Goal: Task Accomplishment & Management: Manage account settings

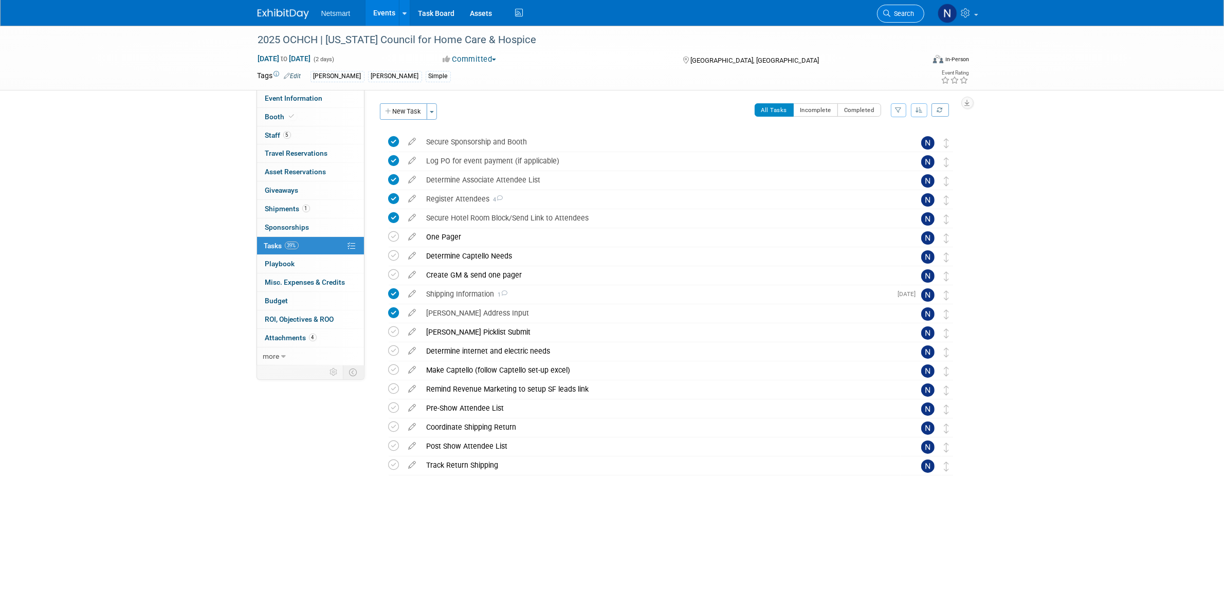
click at [894, 5] on link "Search" at bounding box center [900, 14] width 47 height 18
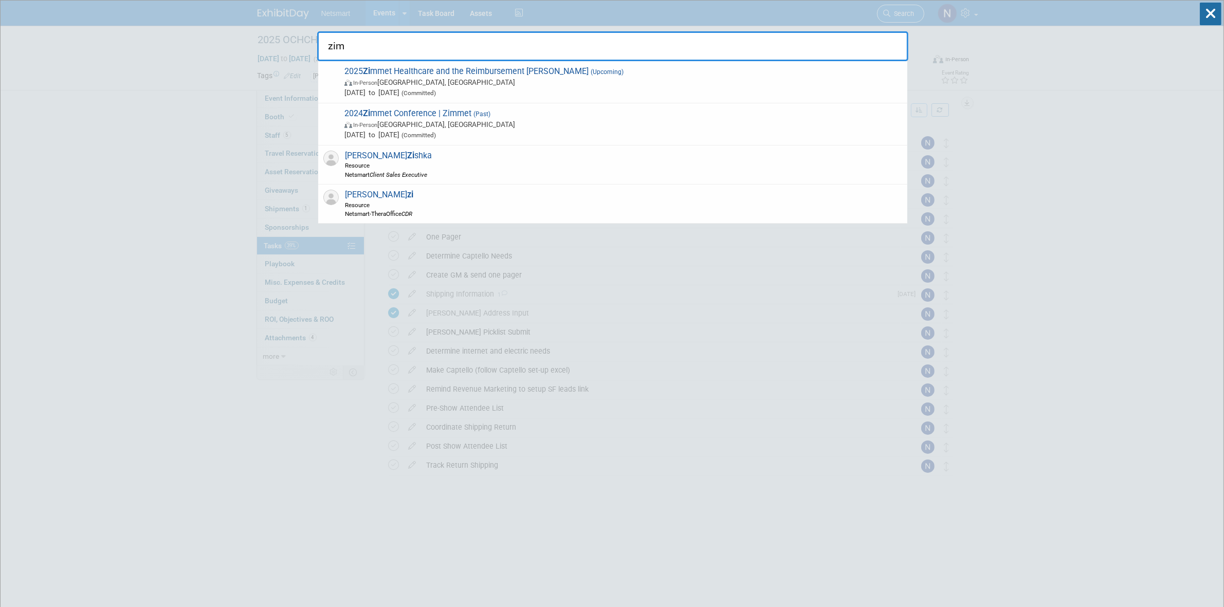
type input "zimm"
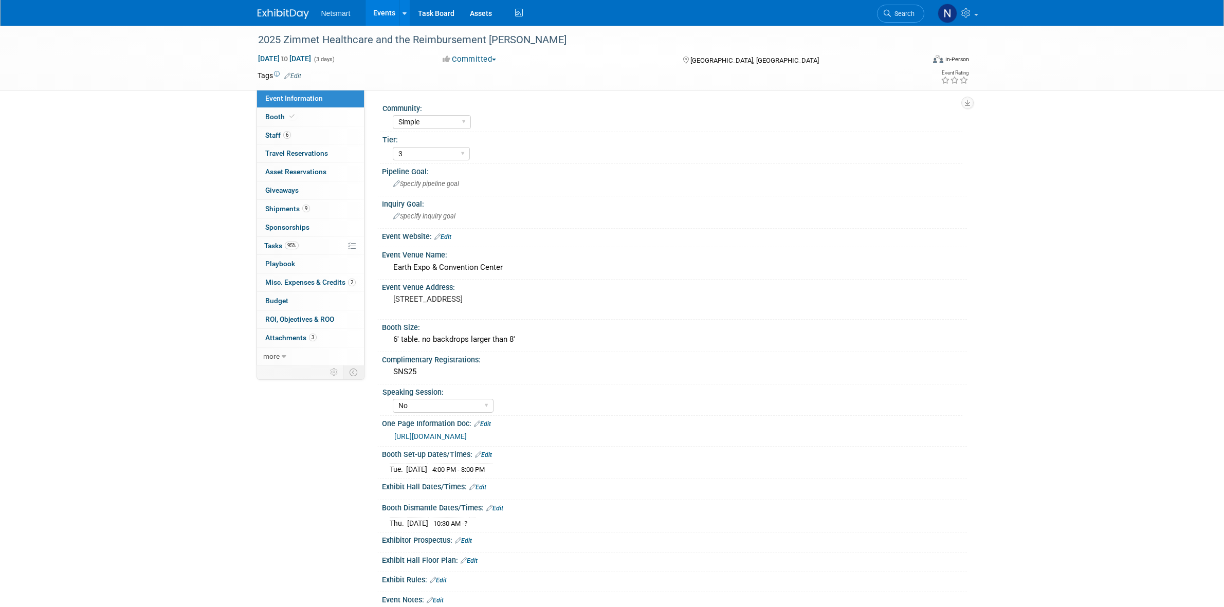
select select "Simple"
select select "3"
select select "No"
click at [300, 285] on span "Misc. Expenses & Credits 2" at bounding box center [310, 282] width 90 height 8
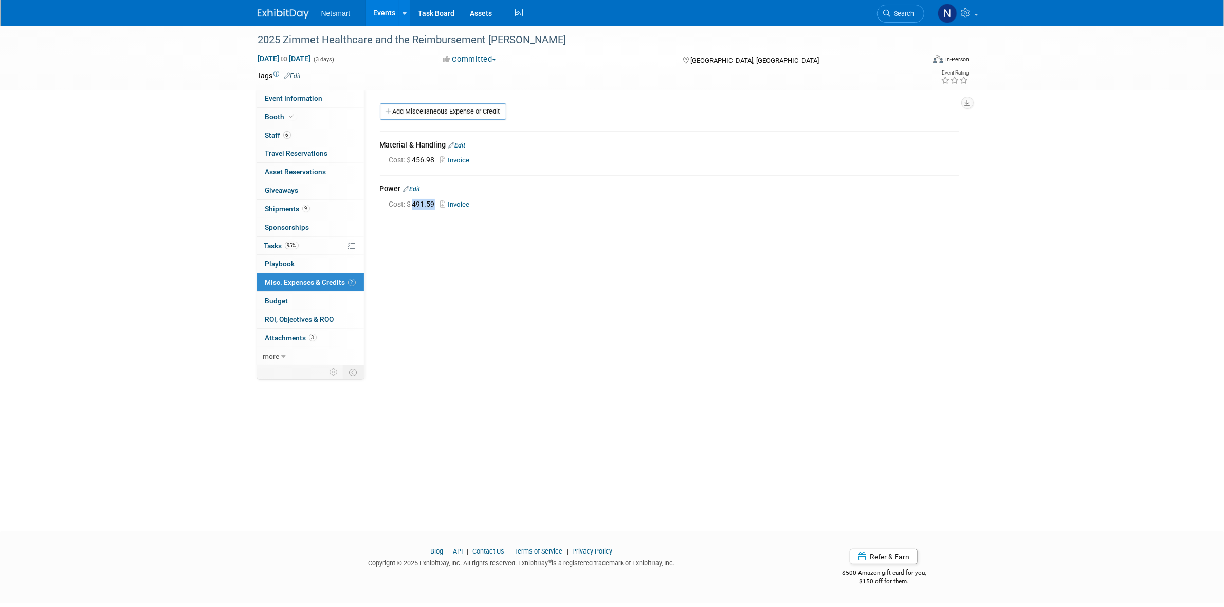
drag, startPoint x: 435, startPoint y: 202, endPoint x: 413, endPoint y: 204, distance: 22.8
click at [413, 204] on span "Cost: $ 491.59" at bounding box center [414, 204] width 50 height 8
copy span "491.59"
click at [885, 13] on icon at bounding box center [887, 13] width 7 height 7
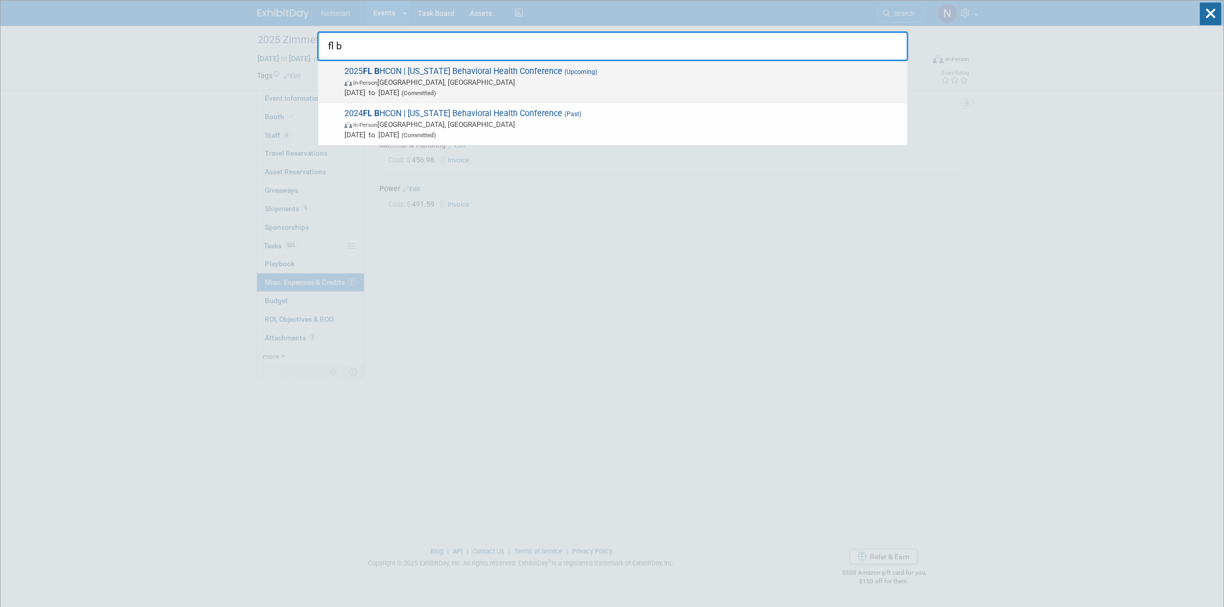
type input "fl b"
click at [427, 78] on span "In-Person [GEOGRAPHIC_DATA], [GEOGRAPHIC_DATA]" at bounding box center [623, 82] width 558 height 10
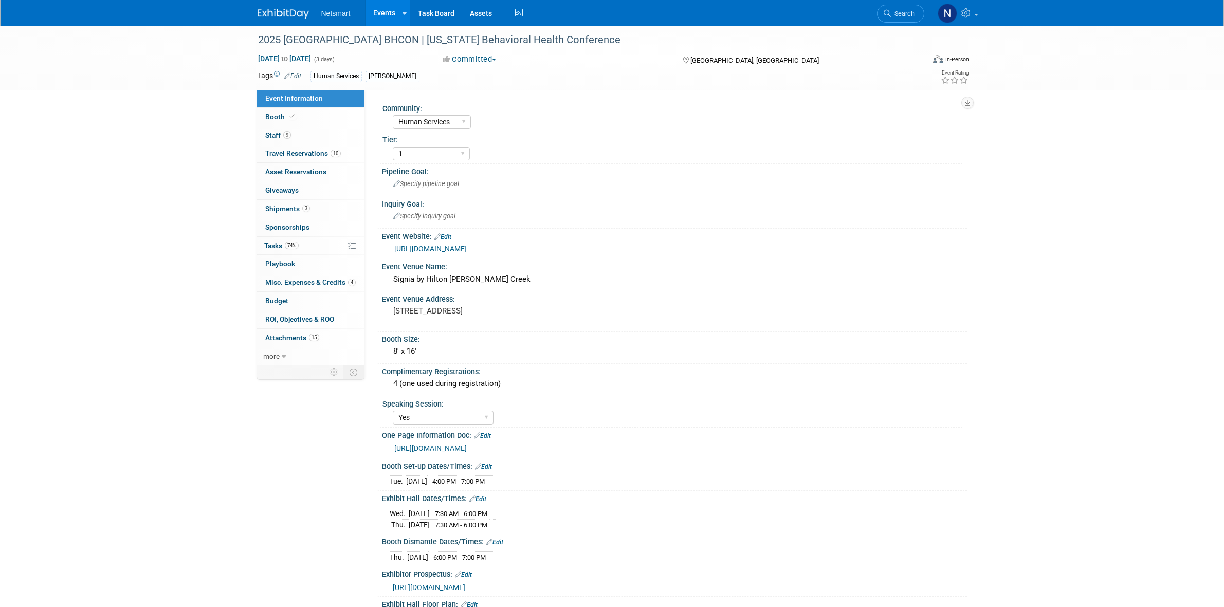
select select "Human Services"
select select "1"
select select "Yes"
click at [313, 153] on span "Travel Reservations 10" at bounding box center [303, 153] width 76 height 8
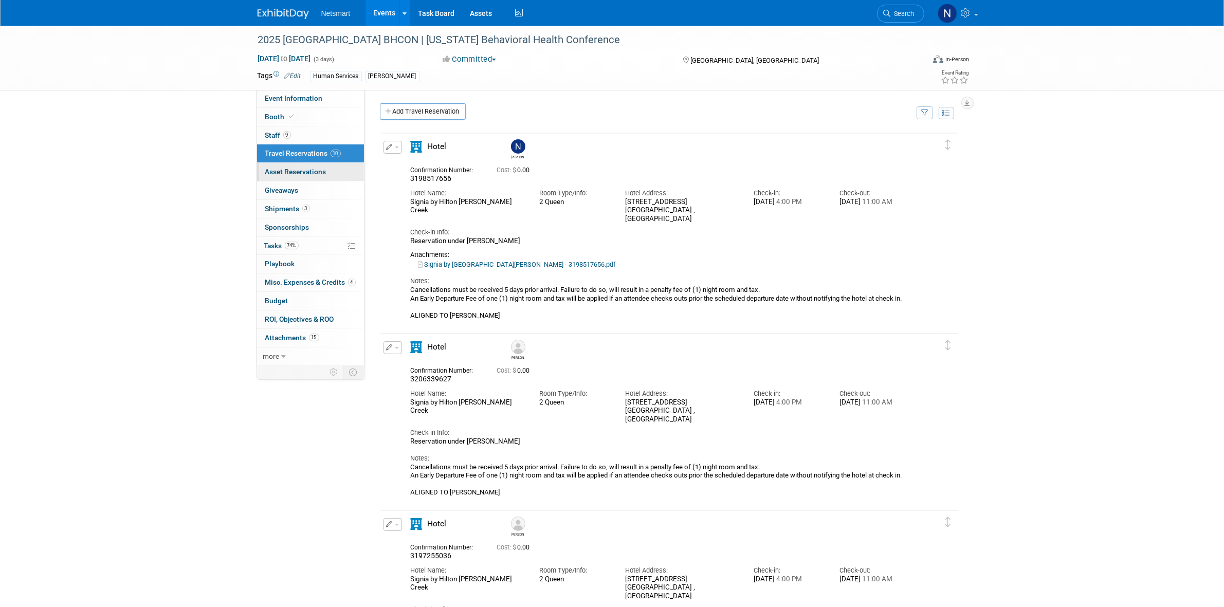
click at [310, 170] on span "Asset Reservations 0" at bounding box center [295, 172] width 61 height 8
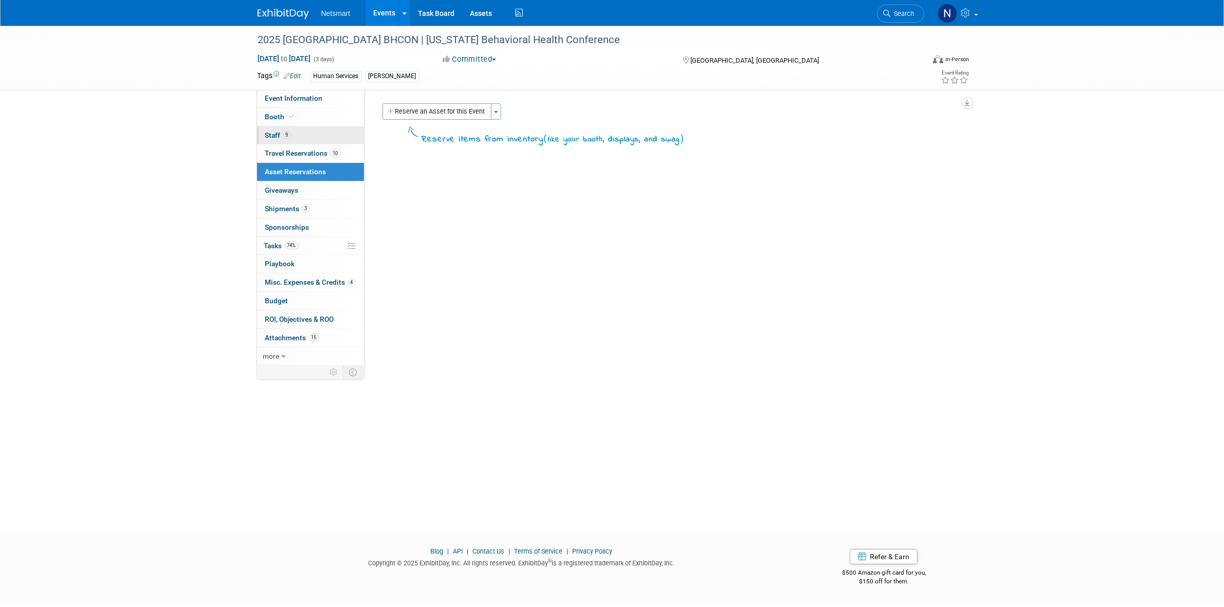
click at [308, 134] on link "9 Staff 9" at bounding box center [310, 135] width 107 height 18
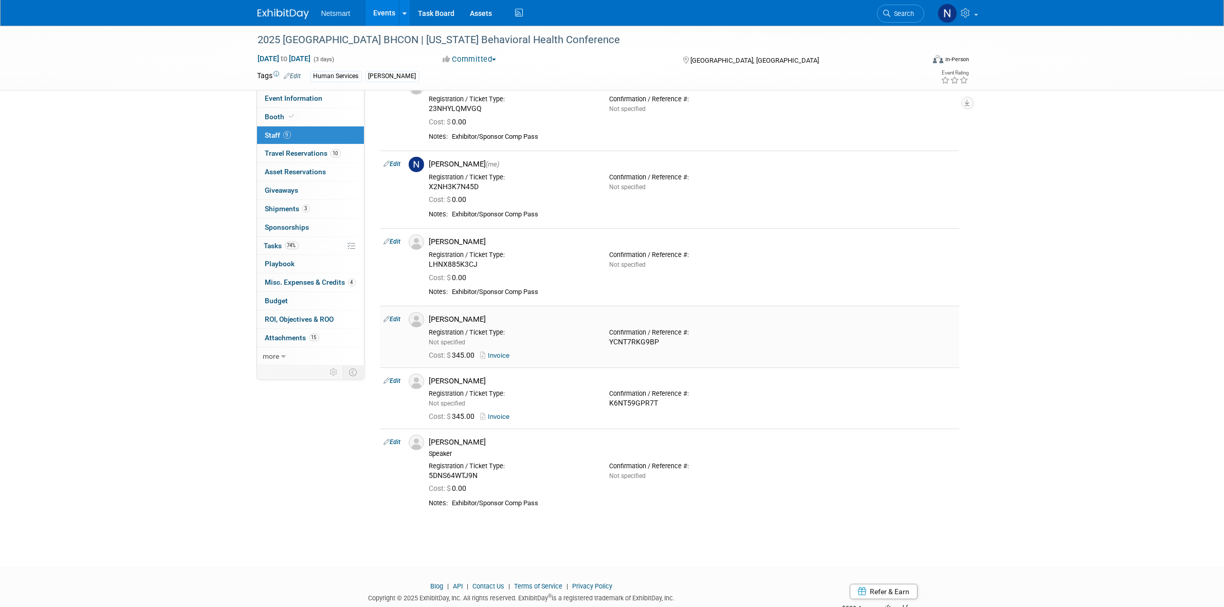
scroll to position [302, 0]
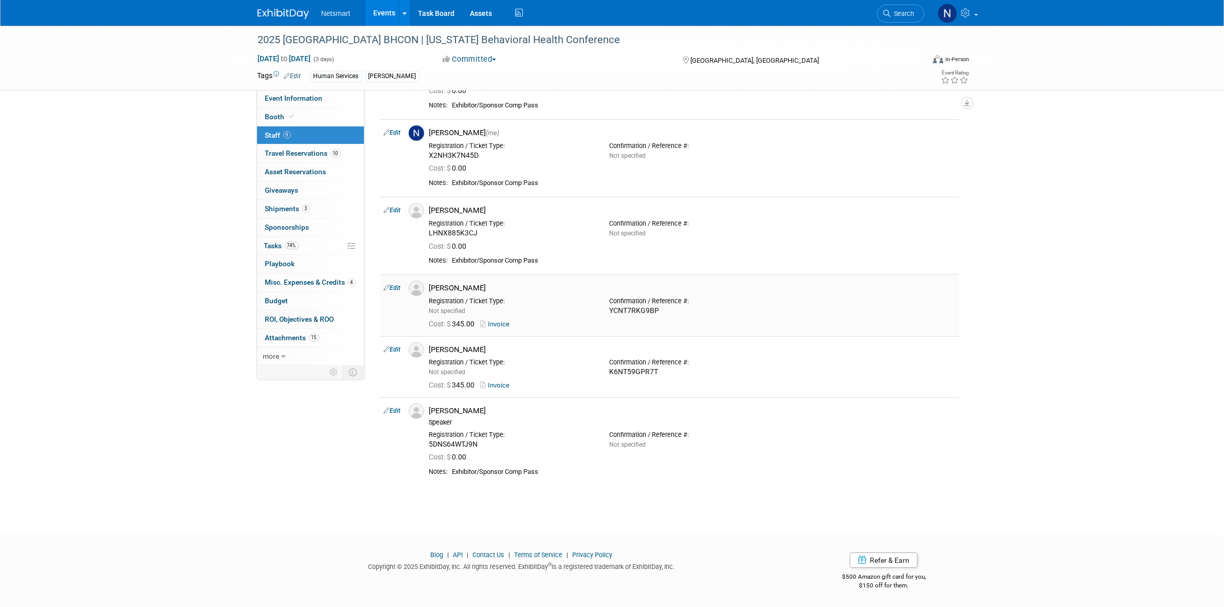
click at [392, 286] on link "Edit" at bounding box center [392, 287] width 17 height 7
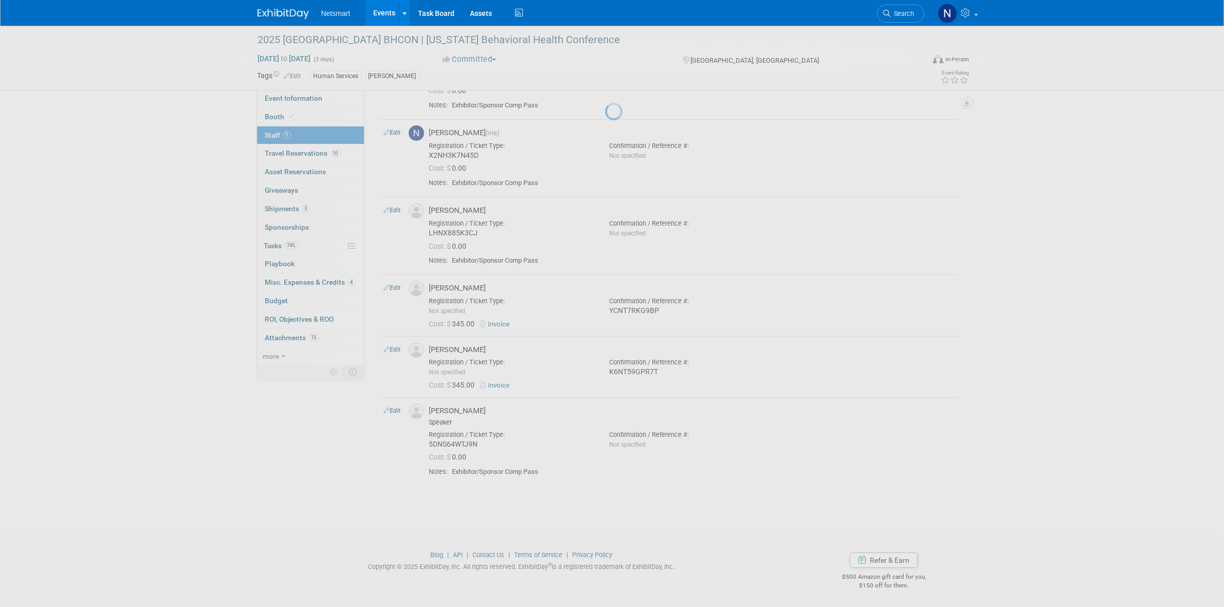
select select "d7cf454f-fb5e-4649-b56b-bb6b3900db29"
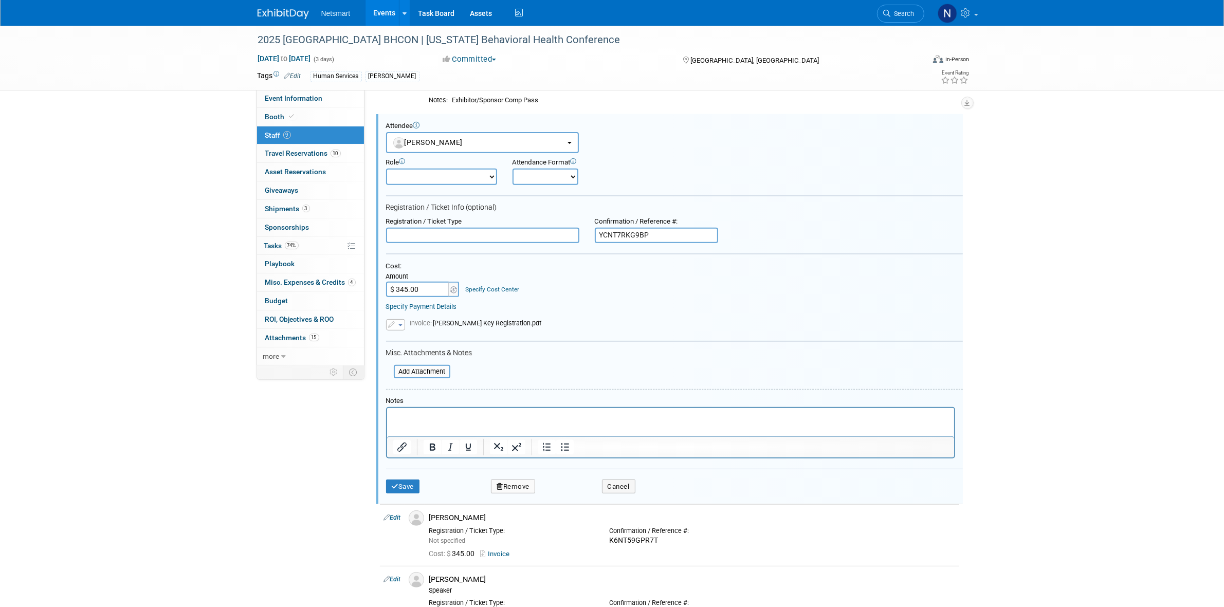
scroll to position [0, 0]
click at [437, 417] on p "Rich Text Area. Press ALT-0 for help." at bounding box center [670, 417] width 555 height 10
click at [402, 480] on button "Save" at bounding box center [403, 487] width 34 height 14
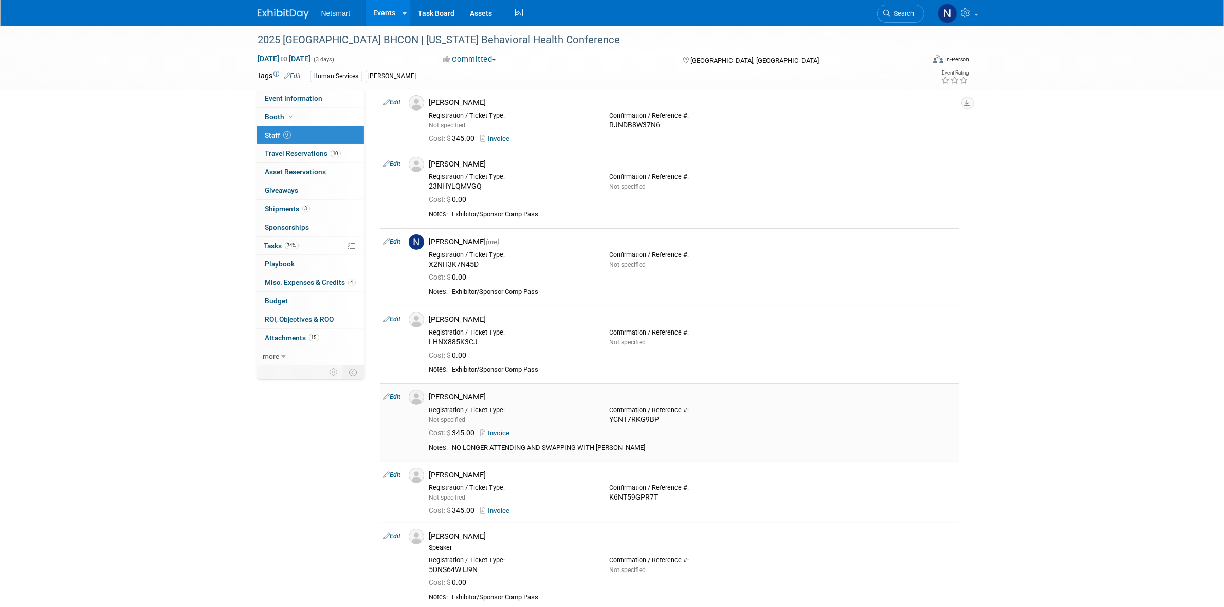
scroll to position [193, 0]
click at [639, 420] on div "YCNT7RKG9BP" at bounding box center [692, 418] width 165 height 9
copy div "YCNT7RKG9BP"
click at [312, 148] on link "10 Travel Reservations 10" at bounding box center [310, 153] width 107 height 18
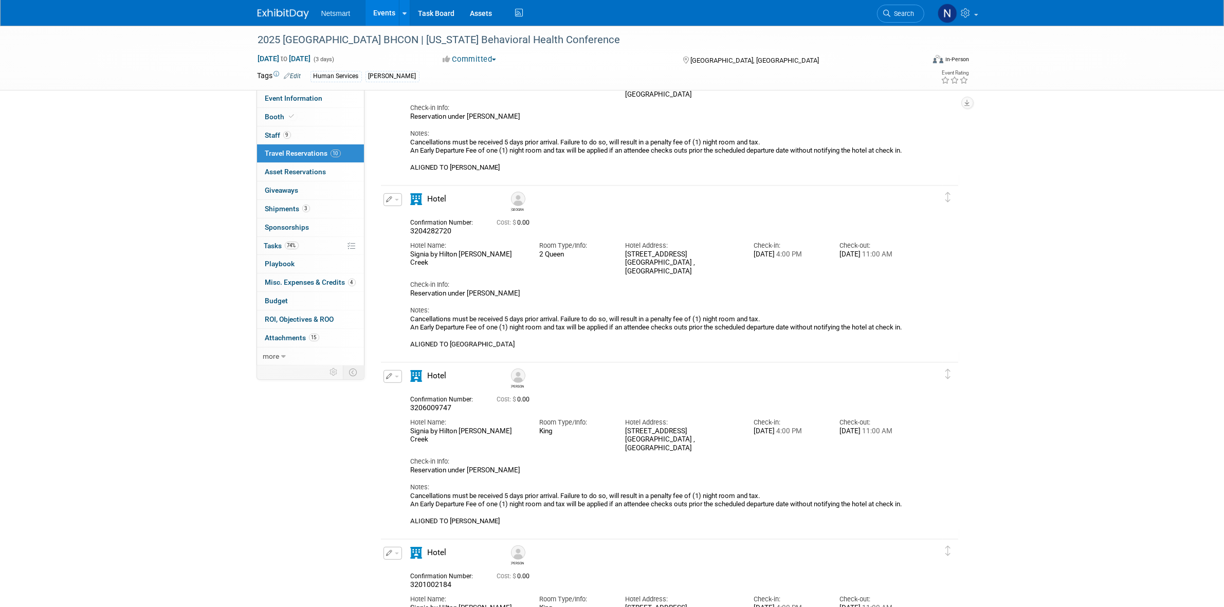
scroll to position [479, 0]
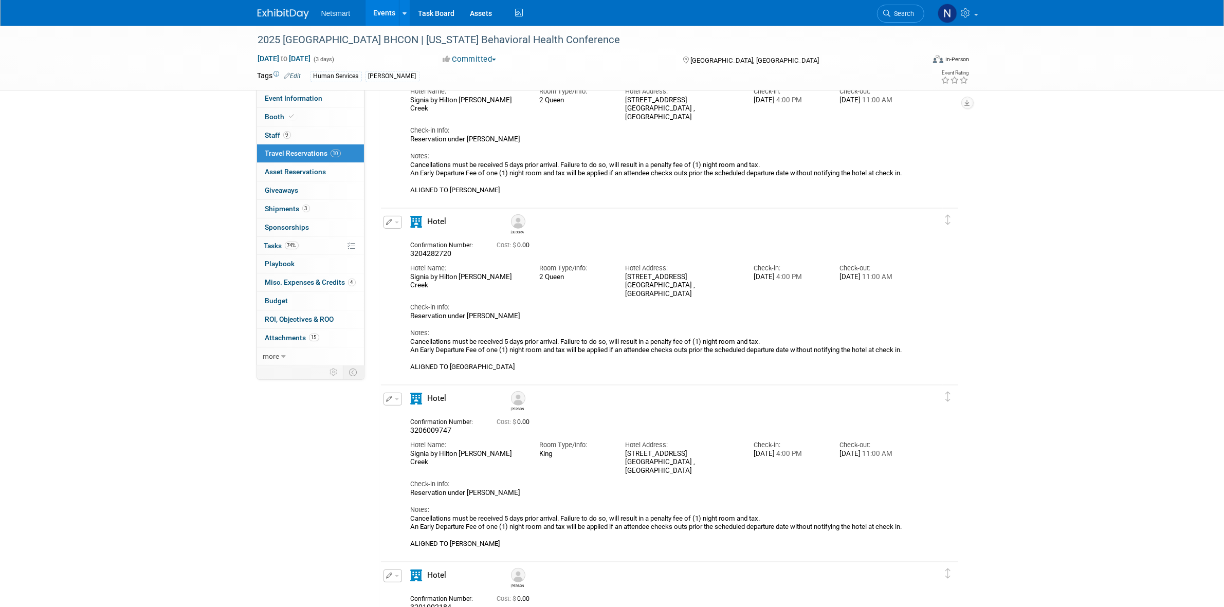
click at [516, 402] on img at bounding box center [518, 398] width 14 height 14
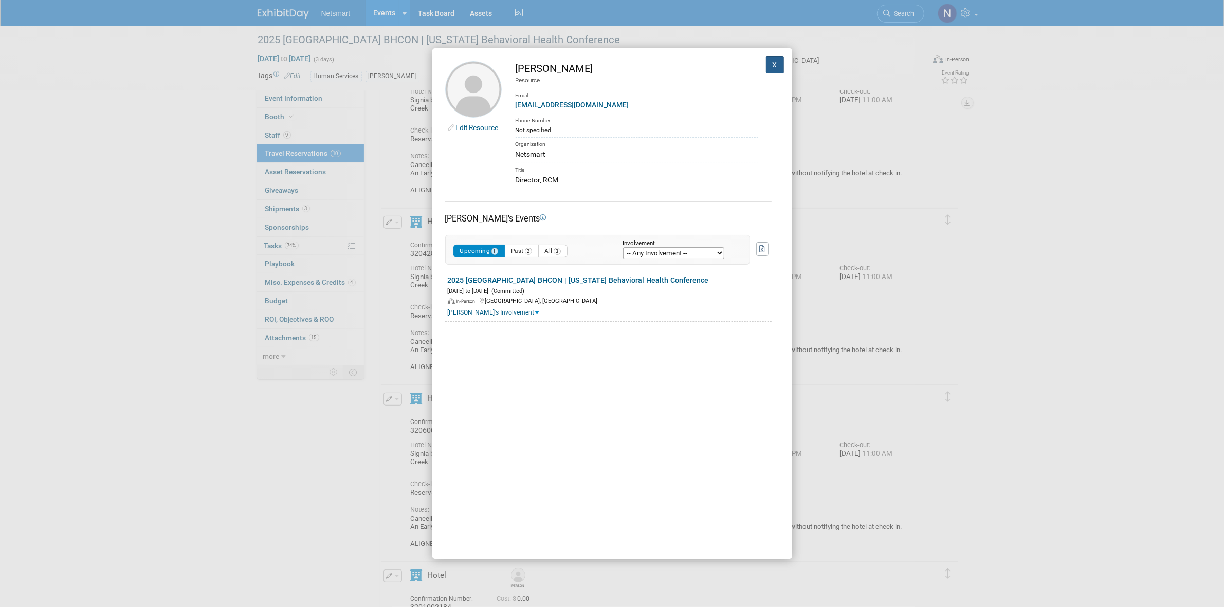
click at [766, 68] on button "X" at bounding box center [775, 64] width 19 height 17
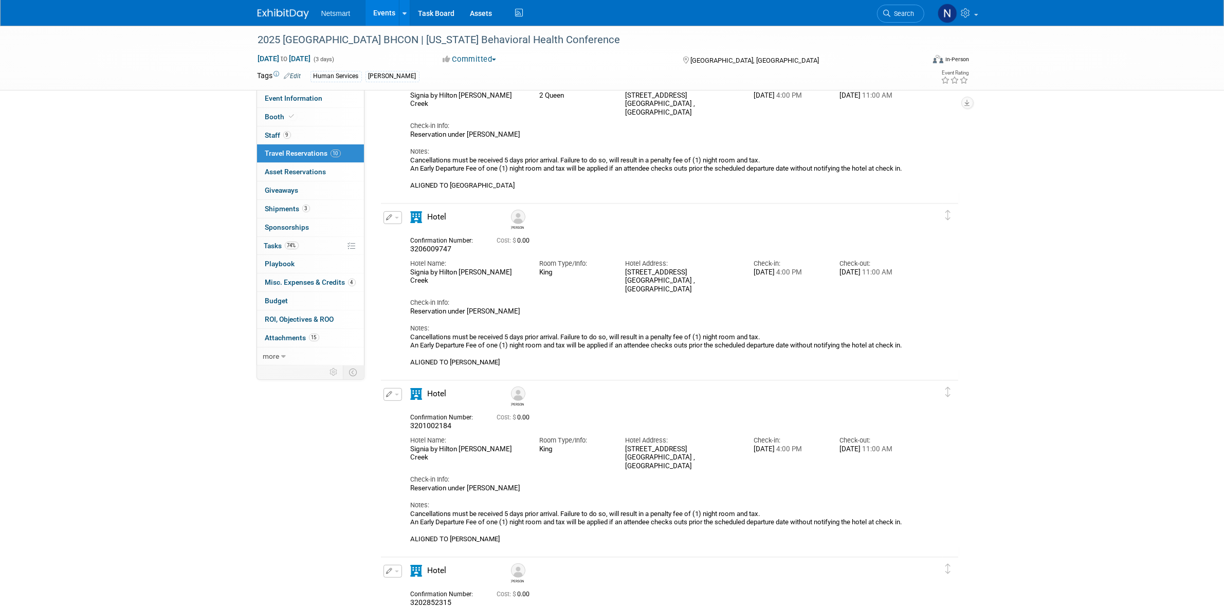
scroll to position [672, 0]
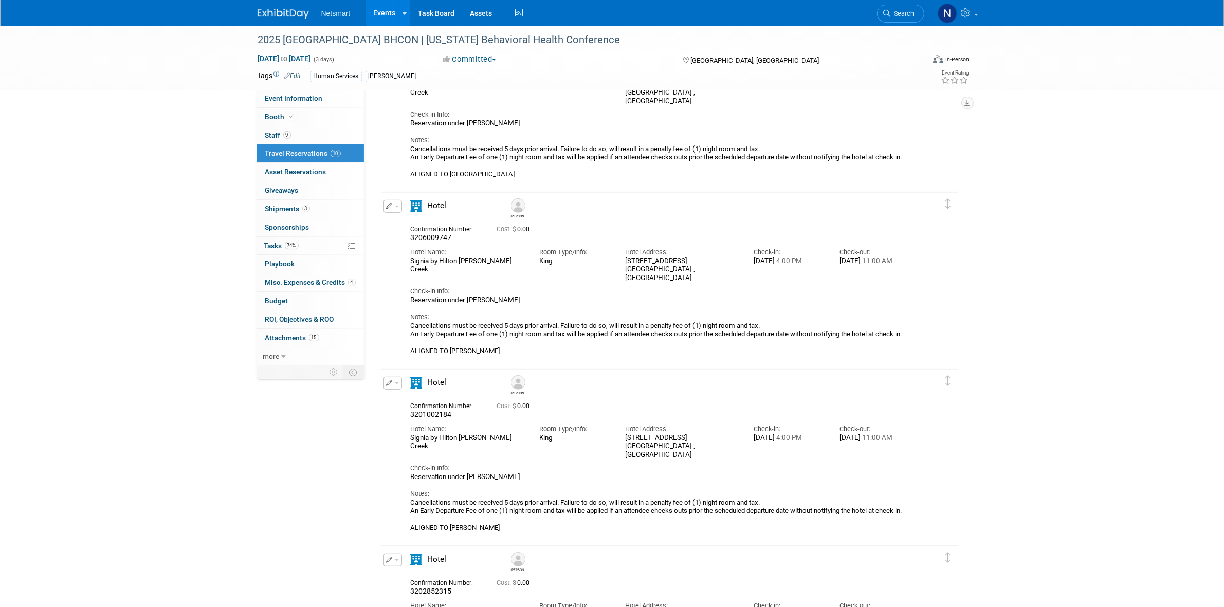
click at [392, 206] on button "button" at bounding box center [393, 206] width 19 height 13
click at [428, 225] on button "Edit Reservation" at bounding box center [427, 224] width 87 height 15
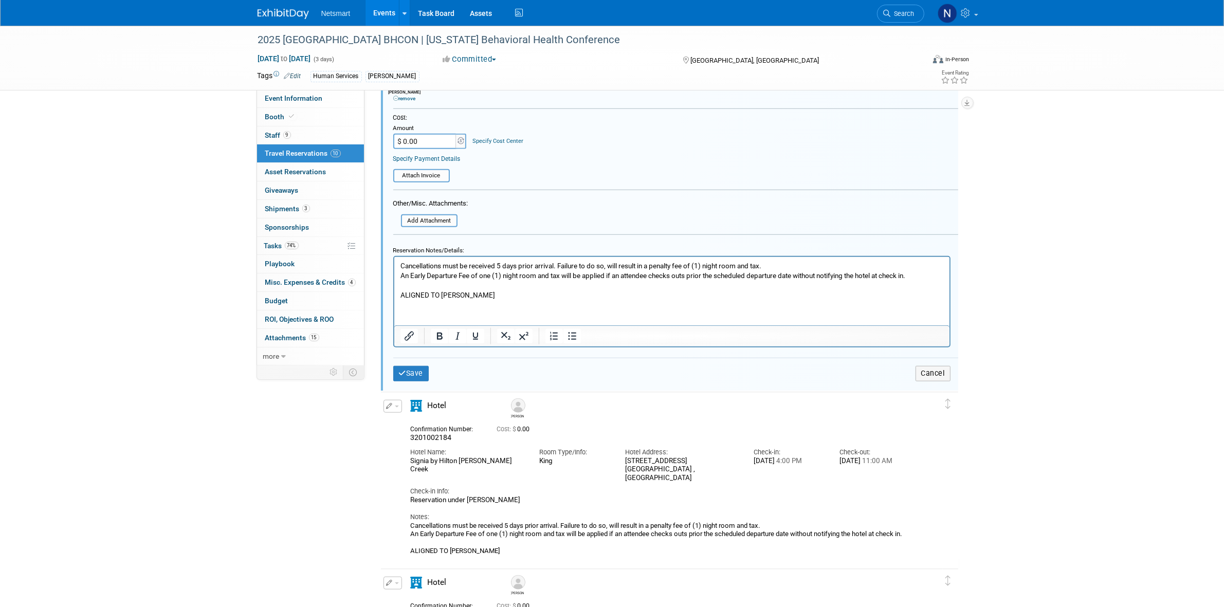
scroll to position [1134, 0]
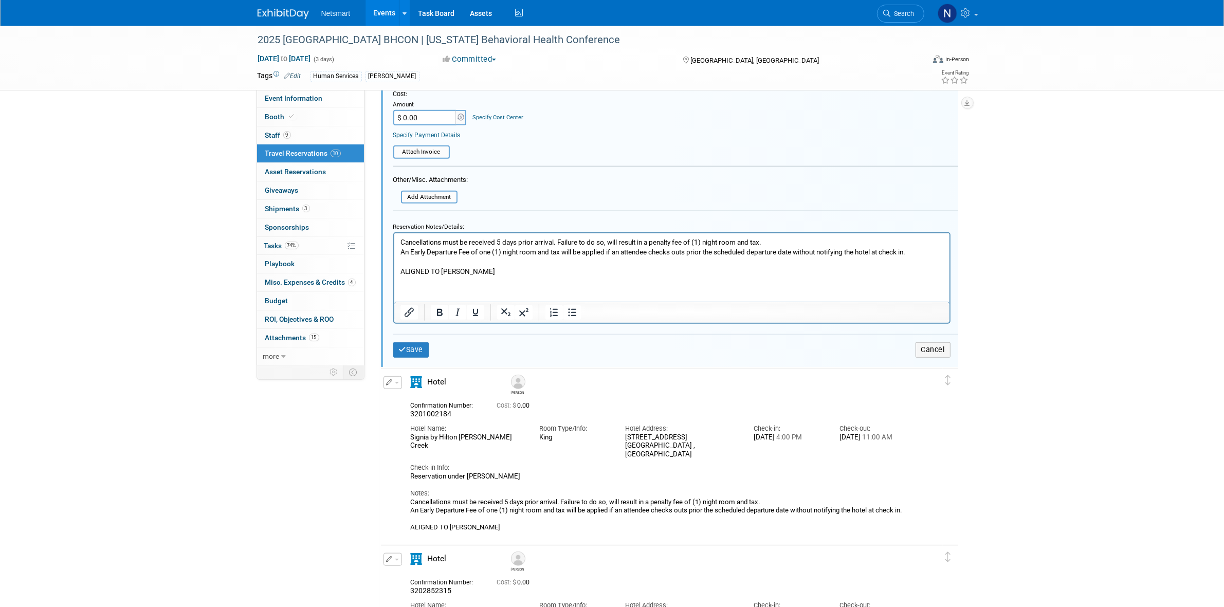
click at [508, 272] on p "Cancellations must be received 5 days prior arrival. Failure to do so, will res…" at bounding box center [671, 257] width 543 height 39
drag, startPoint x: 490, startPoint y: 269, endPoint x: 386, endPoint y: 271, distance: 103.9
click at [394, 271] on html "Cancellations must be received 5 days prior arrival. Failure to do so, will res…" at bounding box center [671, 254] width 555 height 43
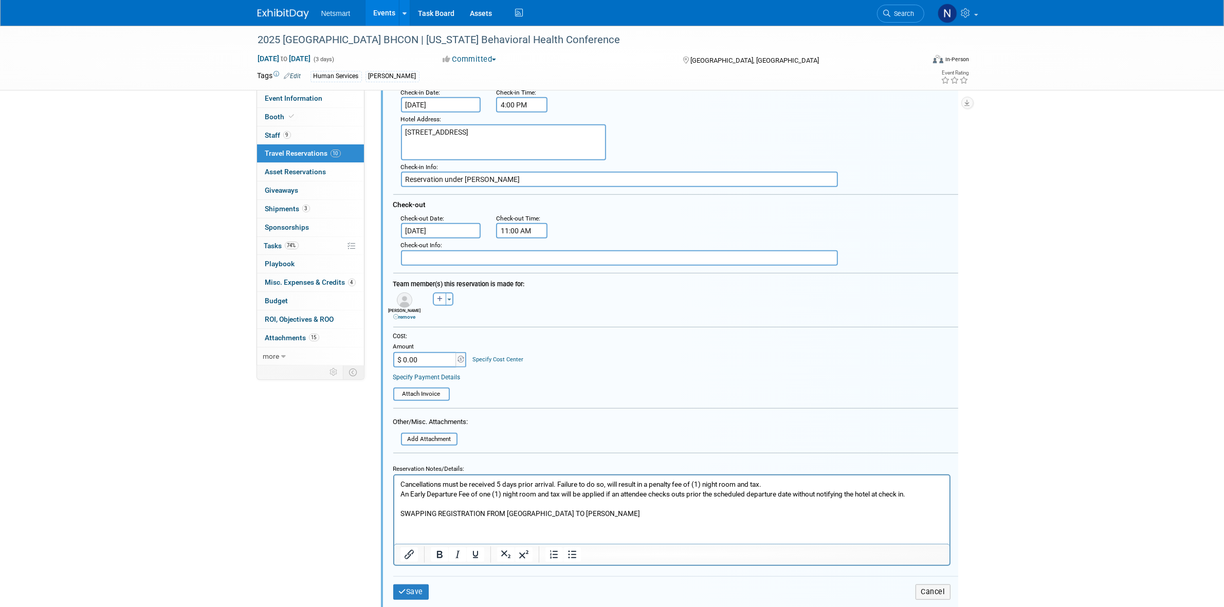
scroll to position [877, 0]
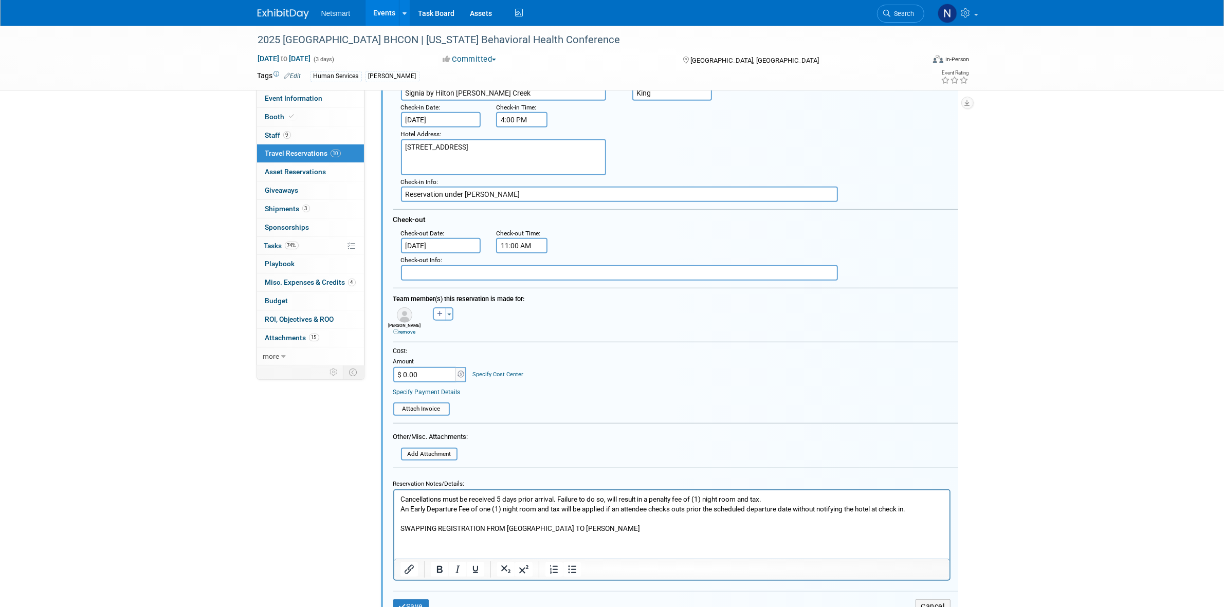
click at [399, 329] on link "remove" at bounding box center [405, 332] width 22 height 6
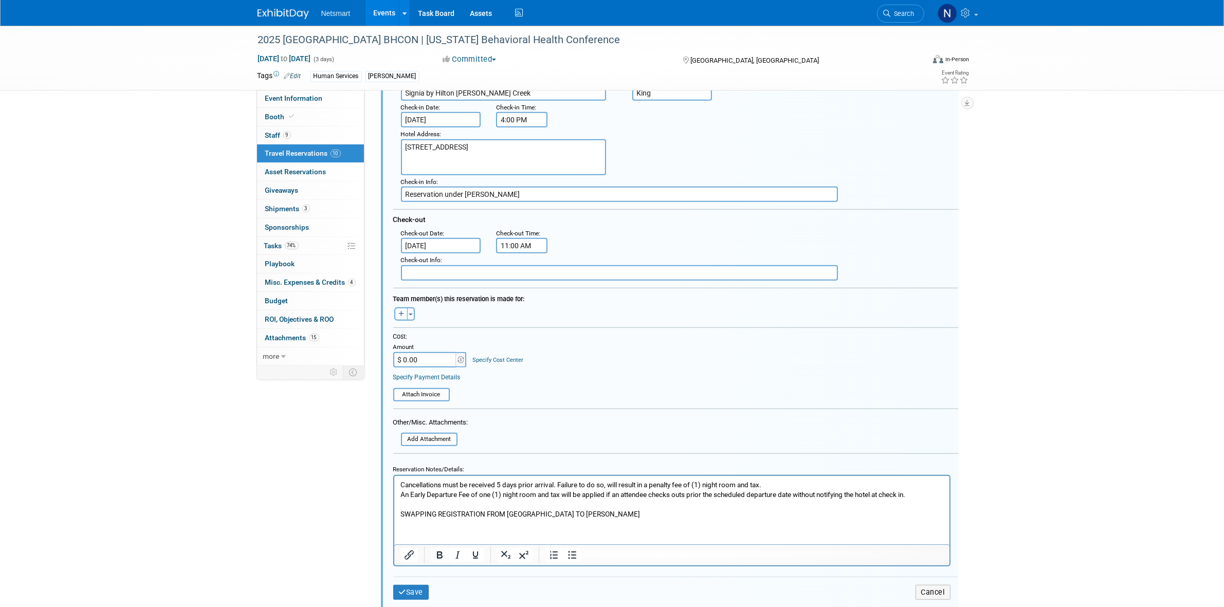
click at [399, 311] on icon "button" at bounding box center [401, 314] width 6 height 6
select select
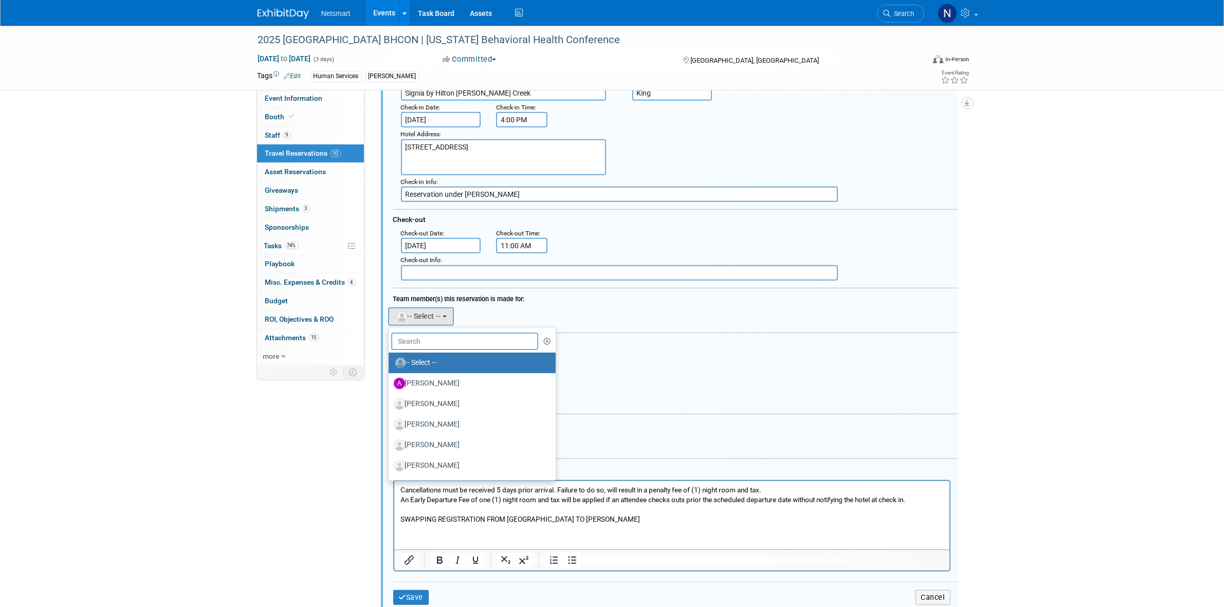
click at [422, 335] on input "text" at bounding box center [465, 341] width 148 height 17
type input "brett"
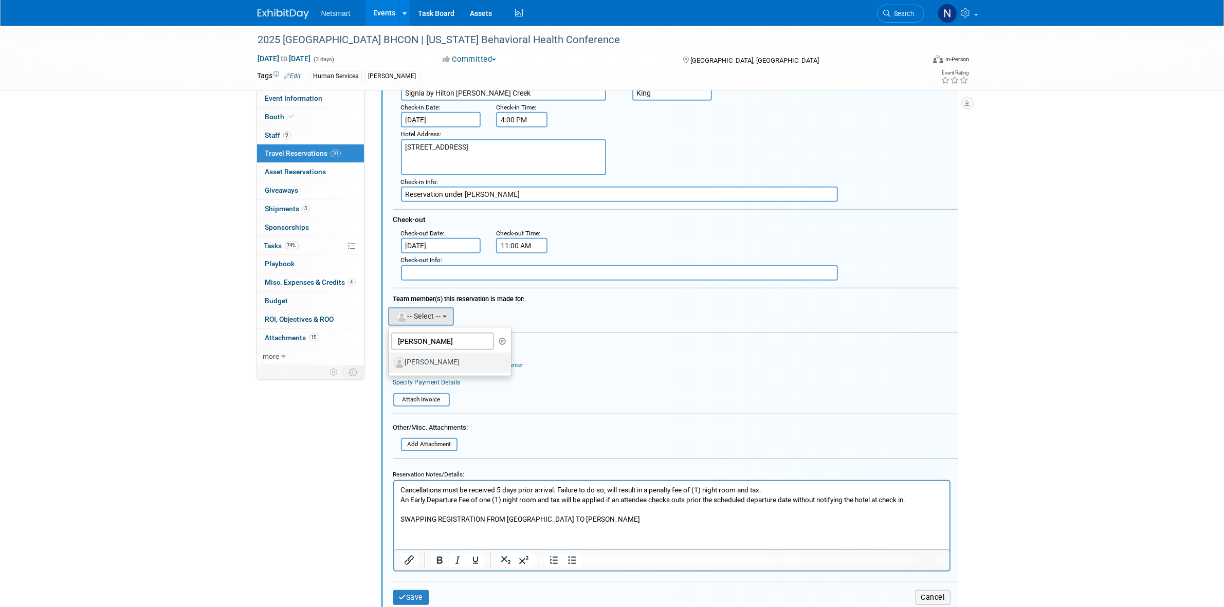
click at [438, 363] on label "[PERSON_NAME]" at bounding box center [447, 363] width 107 height 16
click at [390, 363] on input "[PERSON_NAME]" at bounding box center [387, 361] width 7 height 7
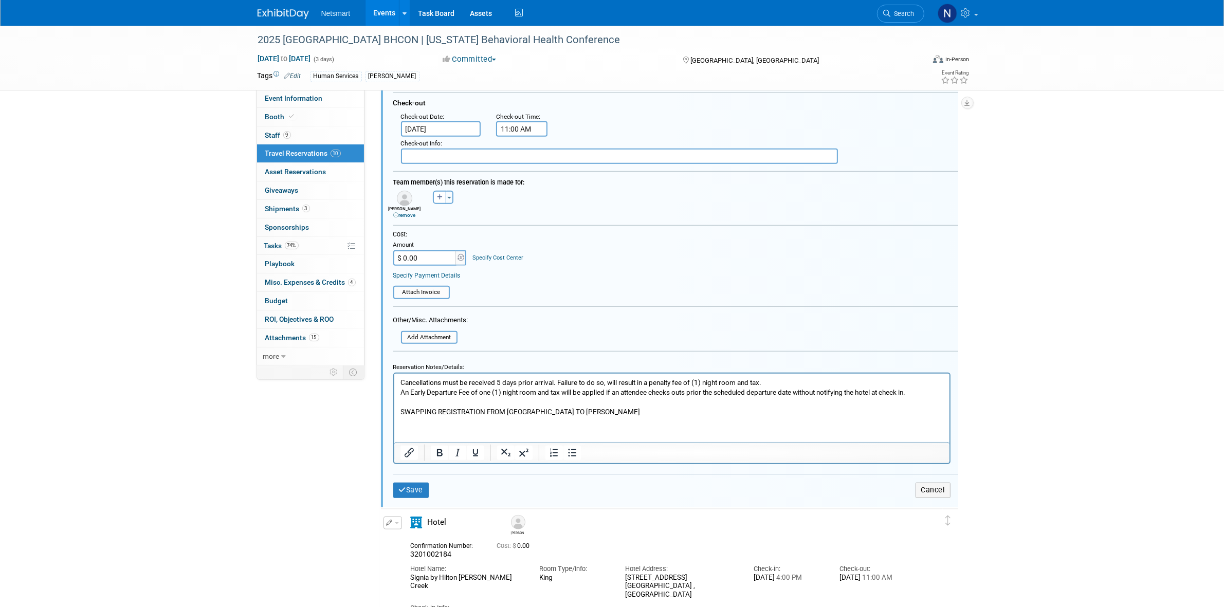
scroll to position [1070, 0]
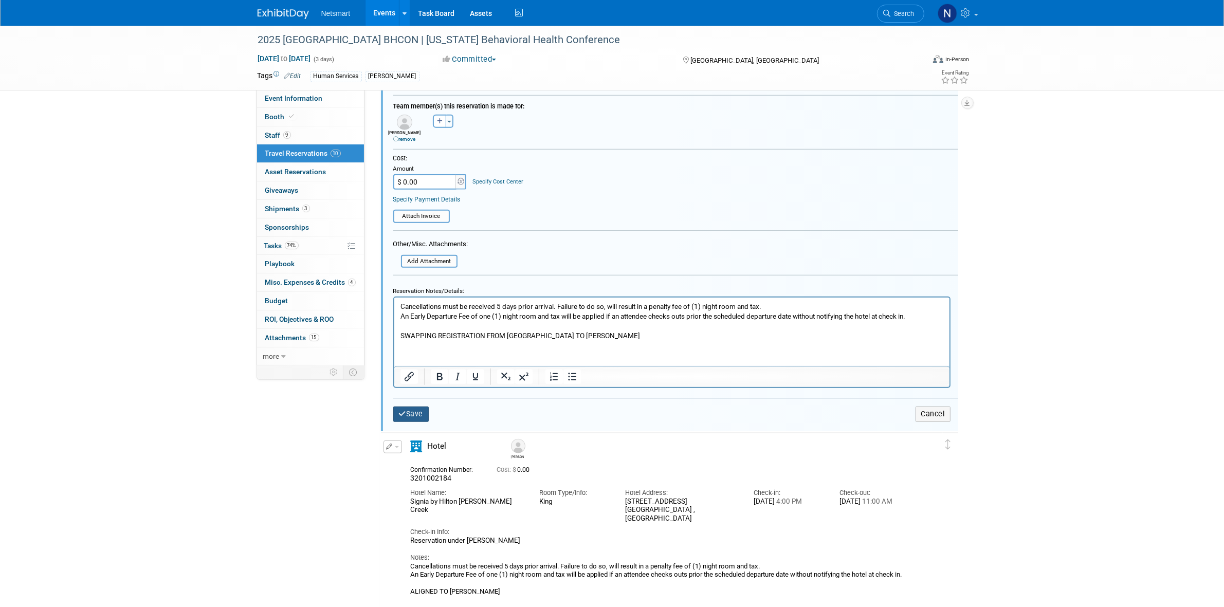
click at [415, 408] on button "Save" at bounding box center [411, 414] width 36 height 15
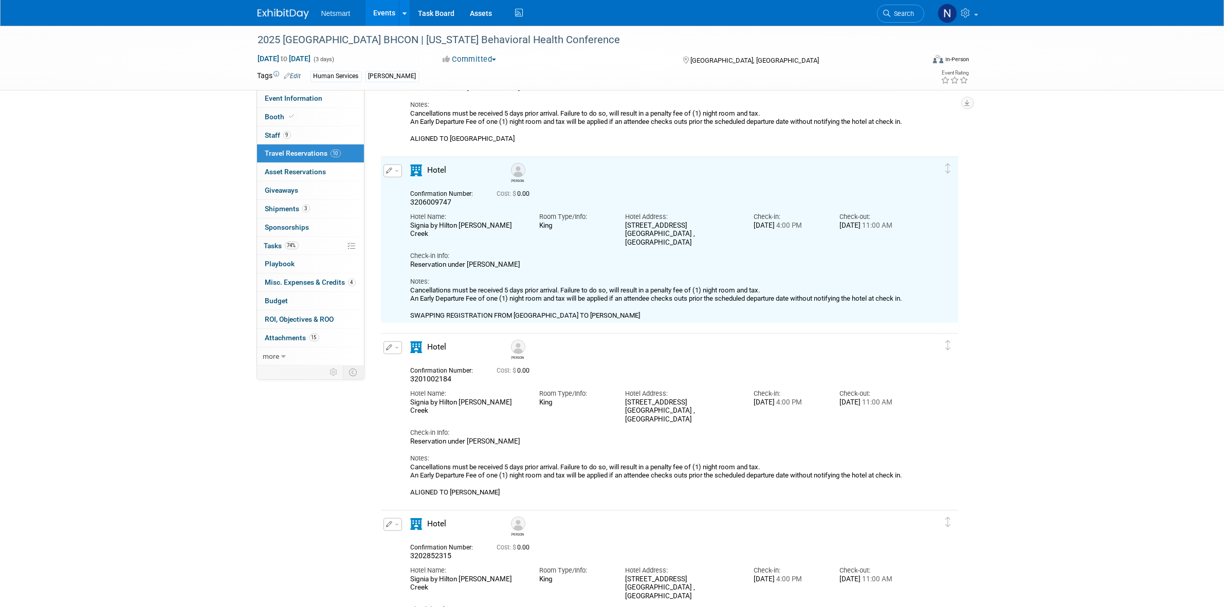
scroll to position [684, 0]
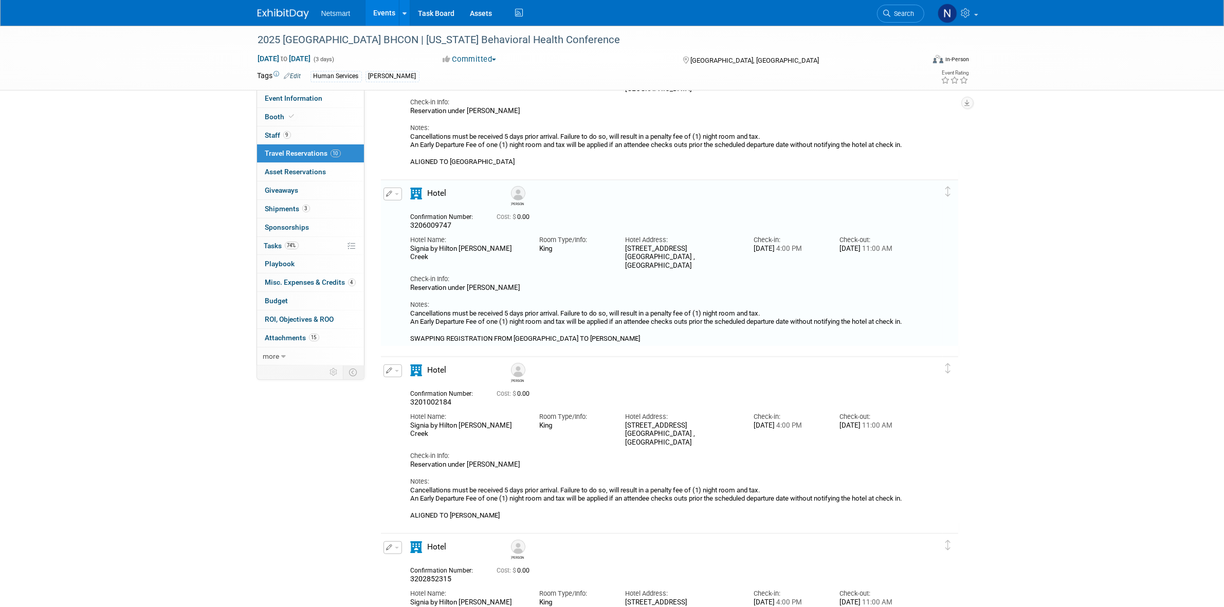
click at [396, 195] on span "button" at bounding box center [397, 194] width 4 height 2
click at [639, 211] on div "Cost: $ 0.00" at bounding box center [682, 215] width 371 height 11
click at [439, 227] on span "3206009747" at bounding box center [431, 225] width 41 height 8
copy span "3206009747"
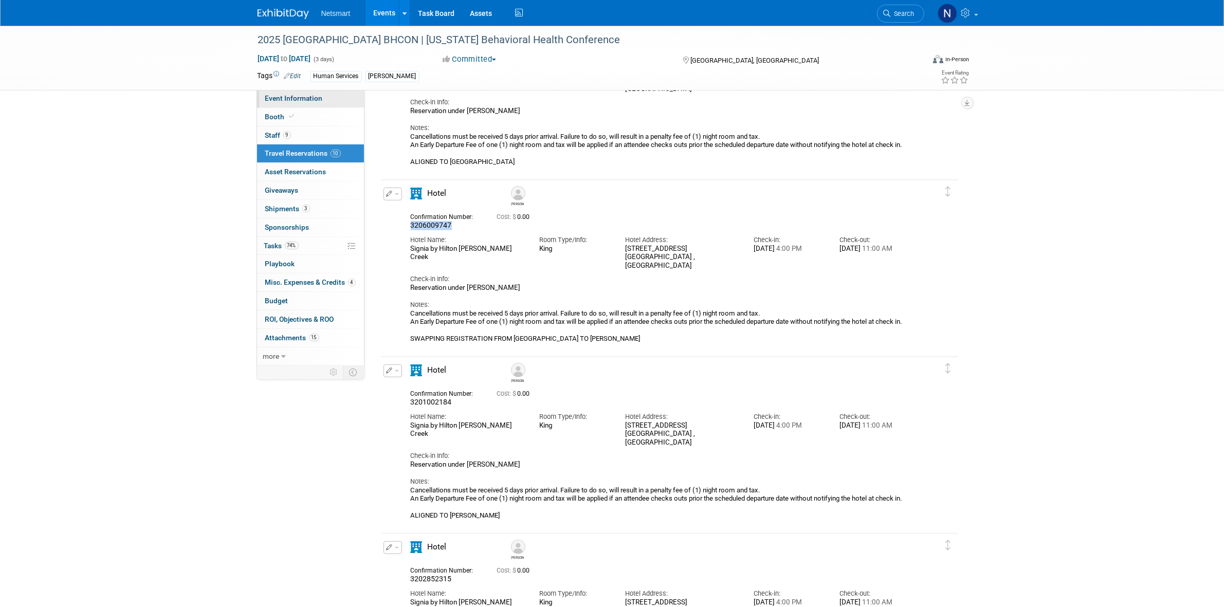
click at [306, 98] on span "Event Information" at bounding box center [294, 98] width 58 height 8
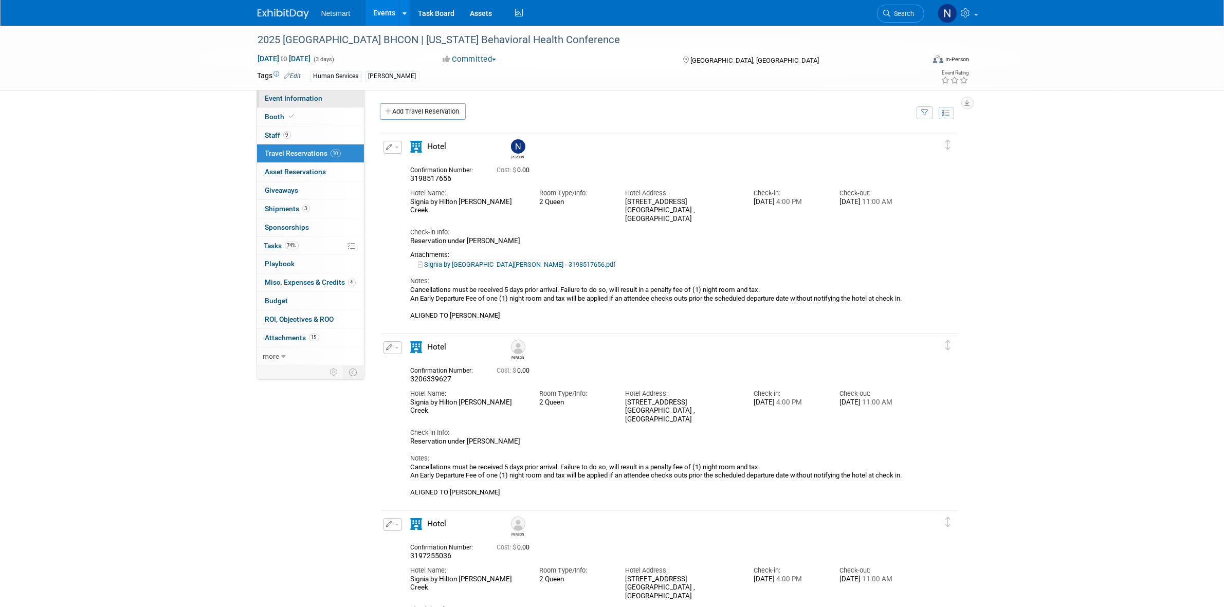
select select "Human Services"
select select "1"
select select "Yes"
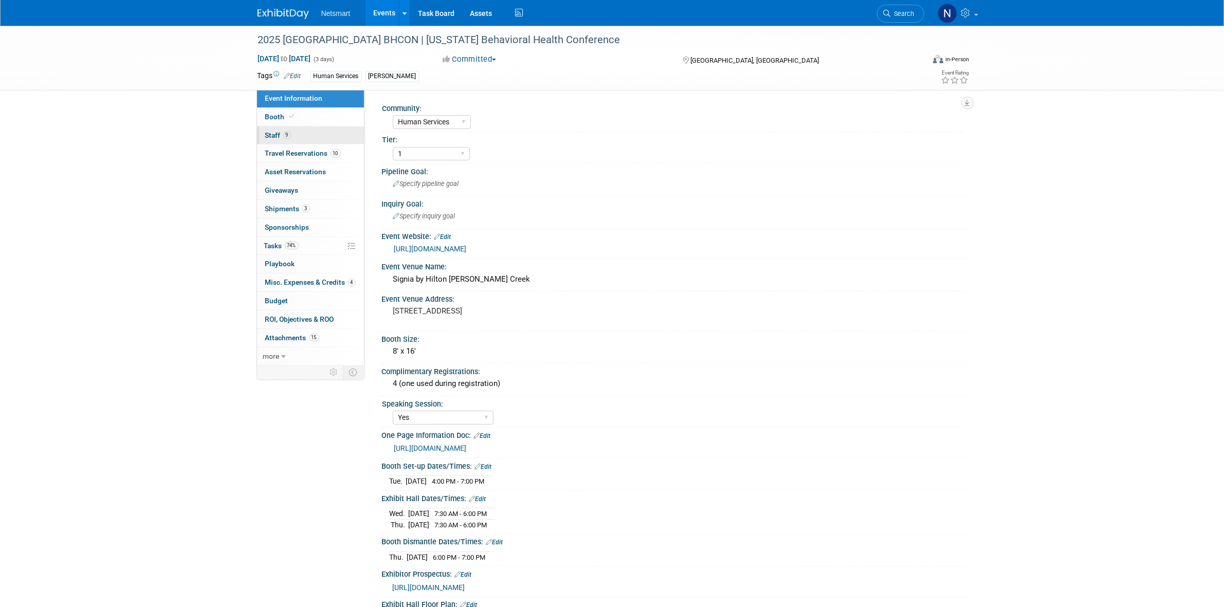
click at [294, 134] on link "9 Staff 9" at bounding box center [310, 135] width 107 height 18
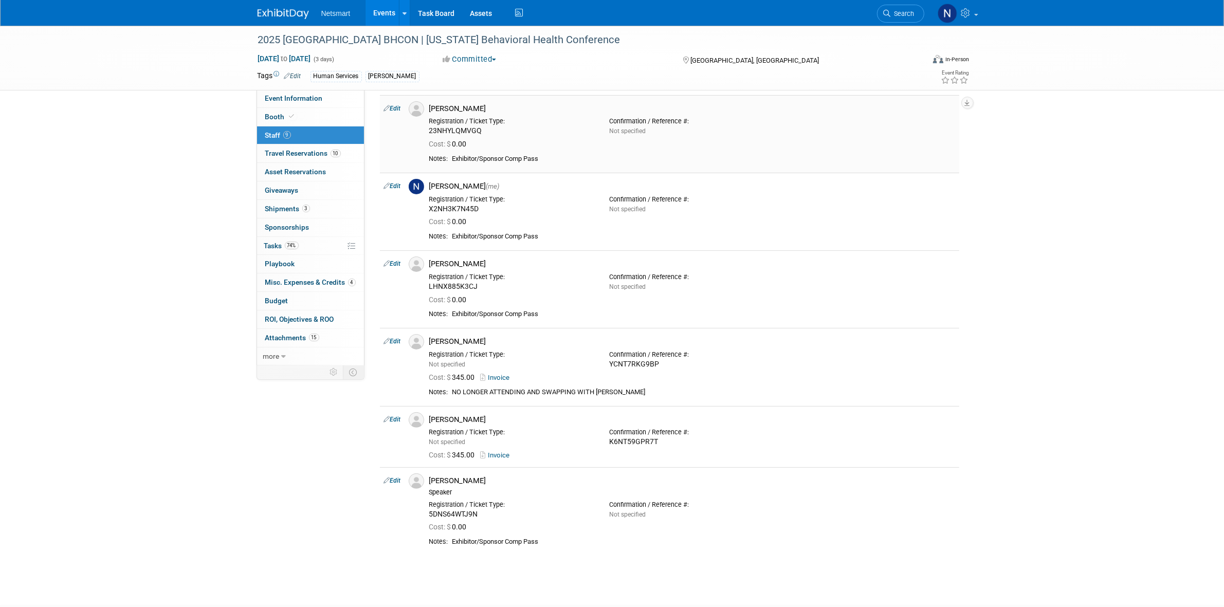
scroll to position [257, 0]
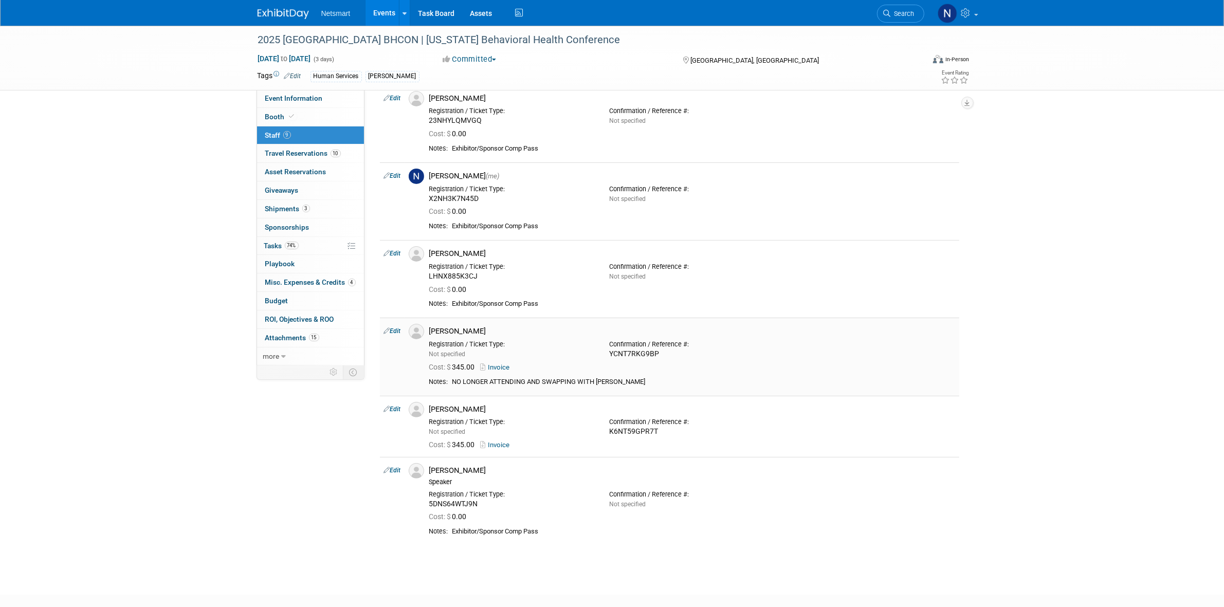
click at [396, 334] on link "Edit" at bounding box center [392, 331] width 17 height 7
select select "d7cf454f-fb5e-4649-b56b-bb6b3900db29"
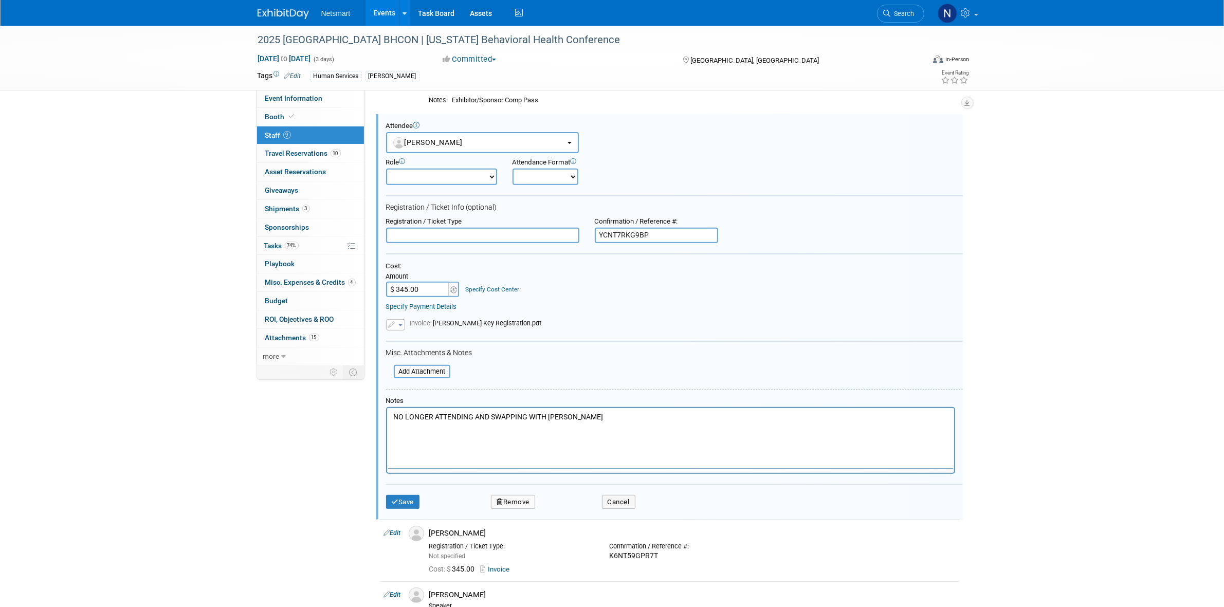
scroll to position [0, 0]
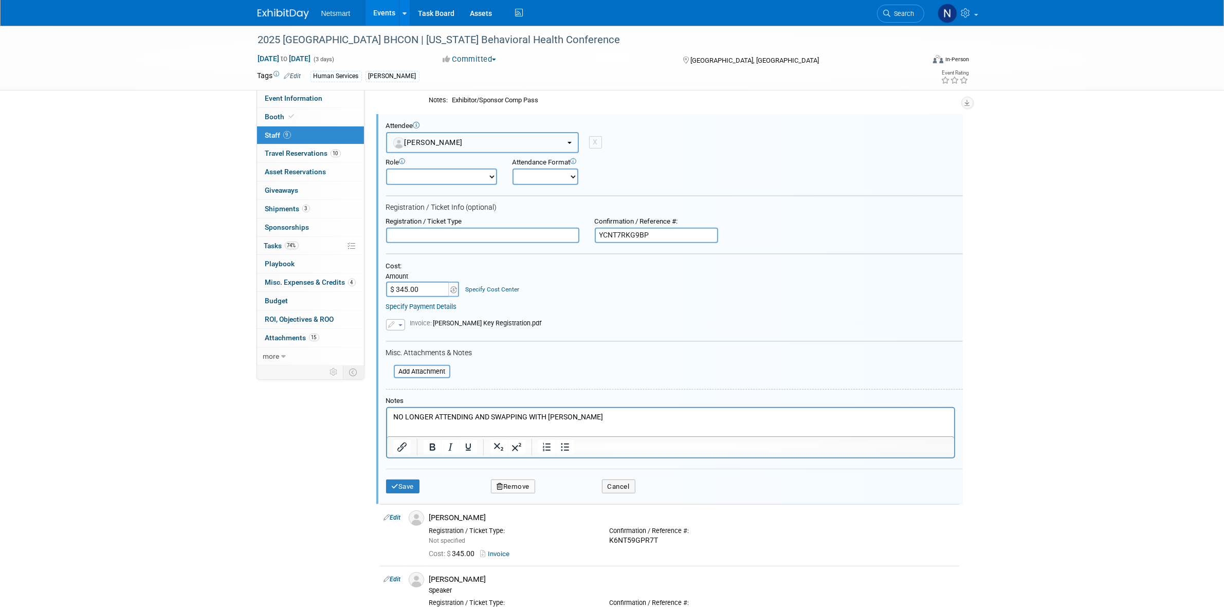
click at [461, 141] on button "[PERSON_NAME]" at bounding box center [482, 142] width 193 height 21
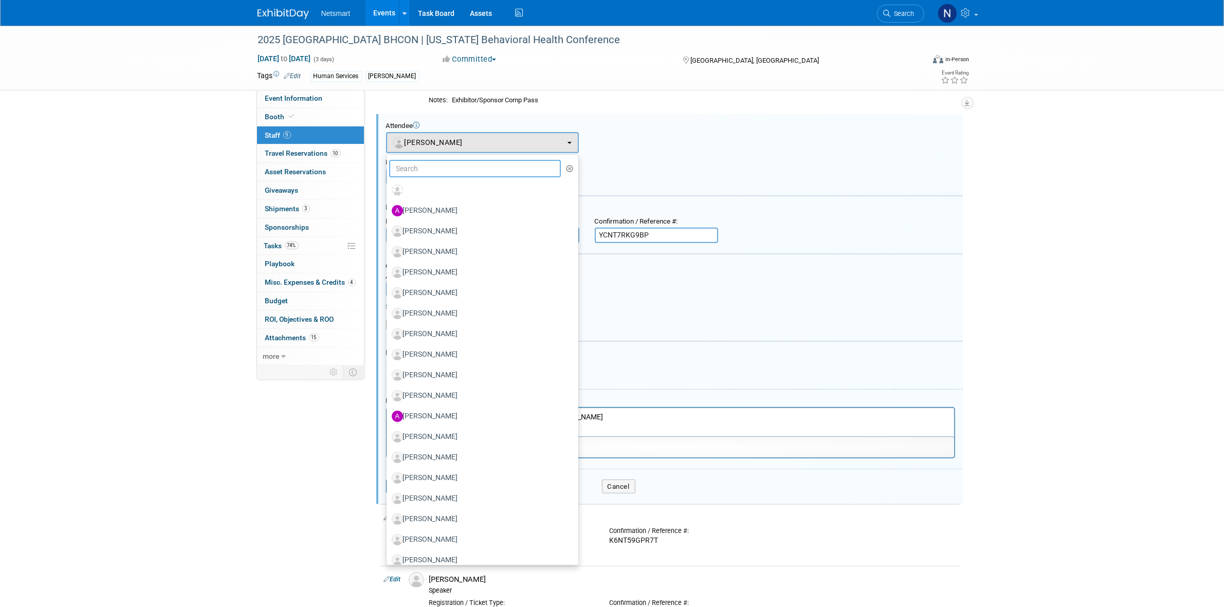
click at [450, 167] on input "text" at bounding box center [475, 168] width 172 height 17
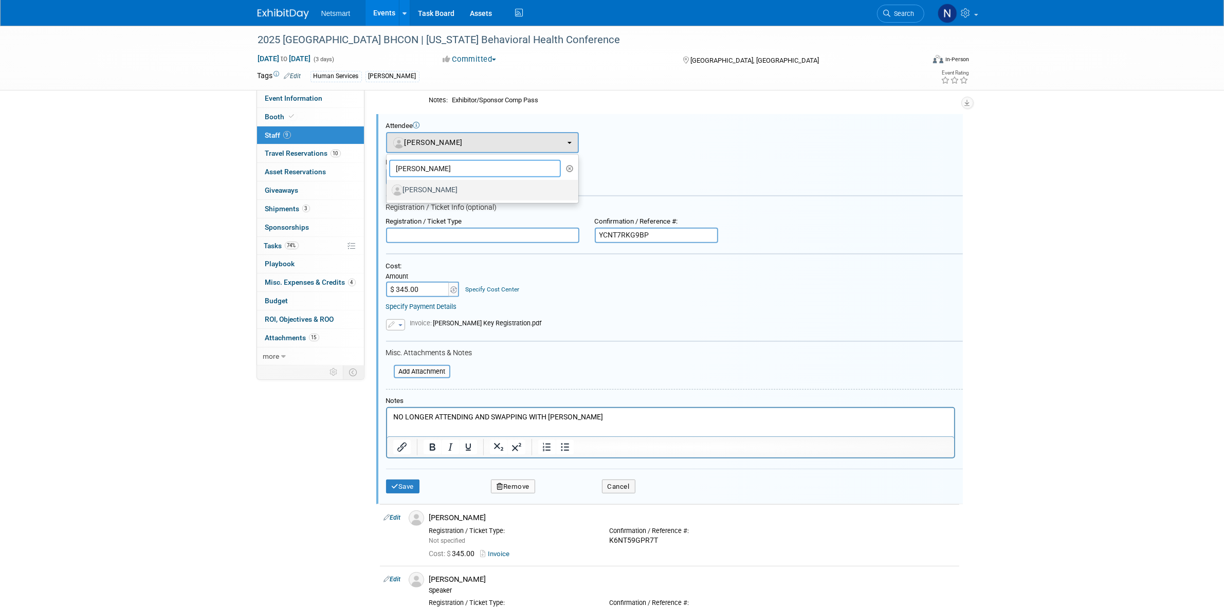
type input "brett"
click at [425, 189] on label "[PERSON_NAME]" at bounding box center [480, 190] width 176 height 16
click at [388, 189] on input "[PERSON_NAME]" at bounding box center [384, 189] width 7 height 7
select select "51e8adf4-19e1-4334-9fdc-f143a5d2acb3"
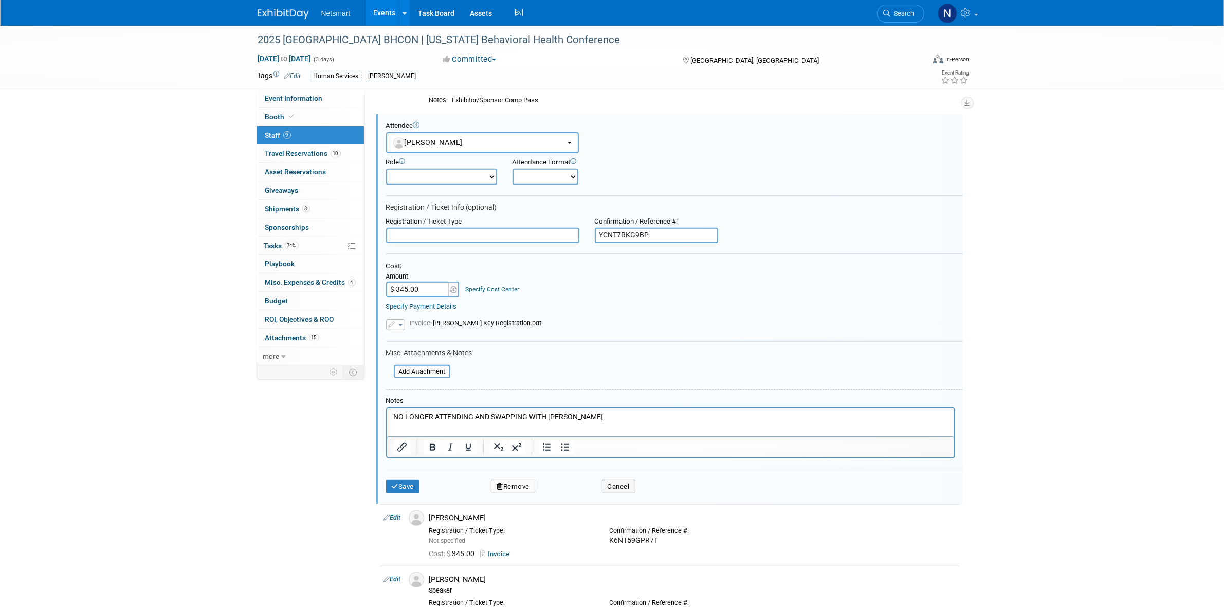
click at [393, 413] on p "NO LONGER ATTENDING AND SWAPPING WITH BRETT DARBY" at bounding box center [670, 417] width 555 height 10
click at [404, 484] on button "Save" at bounding box center [403, 487] width 34 height 14
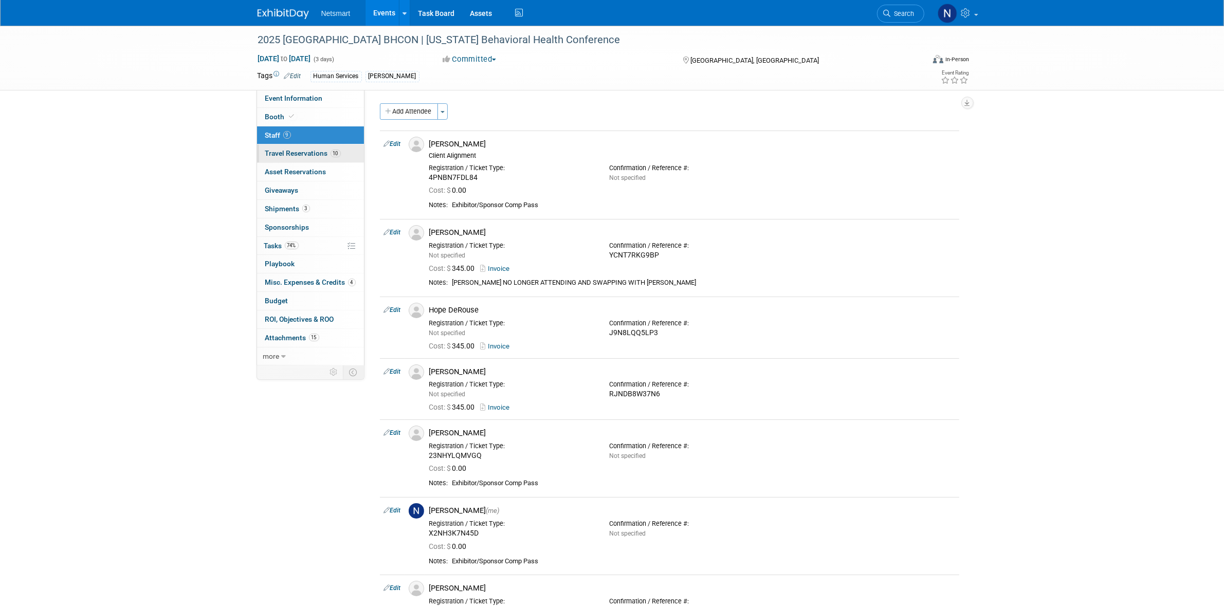
click at [328, 153] on span "Travel Reservations 10" at bounding box center [303, 153] width 76 height 8
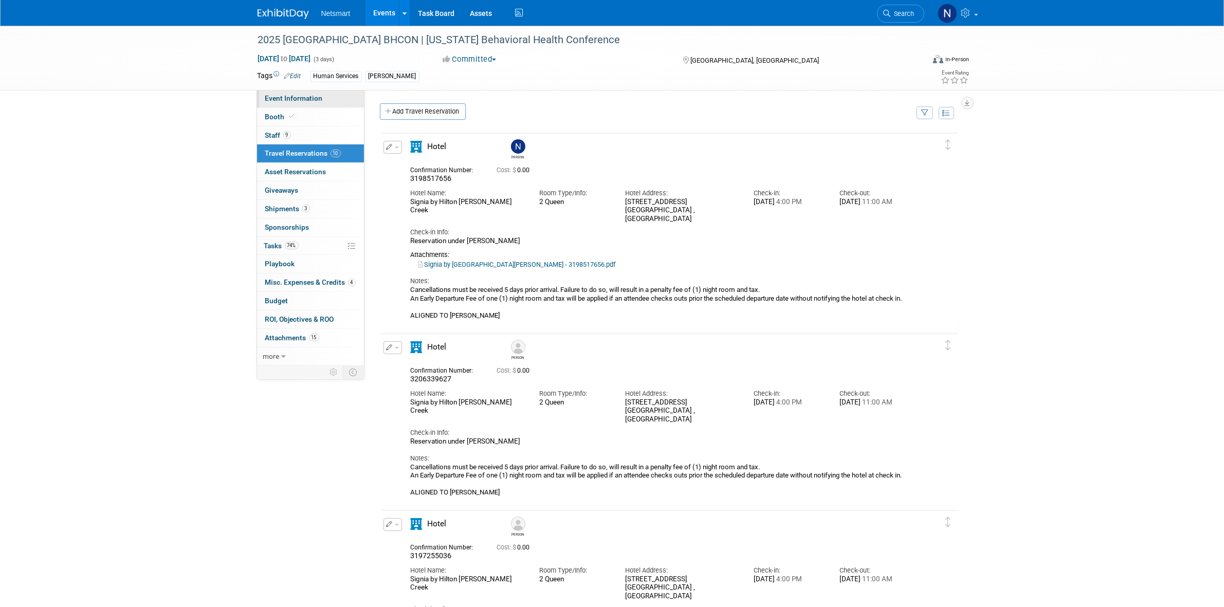
click at [312, 90] on div "2025 FL BHCON | Florida Behavioral Health Conference Aug 20, 2025 to Aug 22, 20…" at bounding box center [612, 58] width 1224 height 65
click at [312, 97] on span "Event Information" at bounding box center [294, 98] width 58 height 8
select select "Human Services"
select select "1"
select select "Yes"
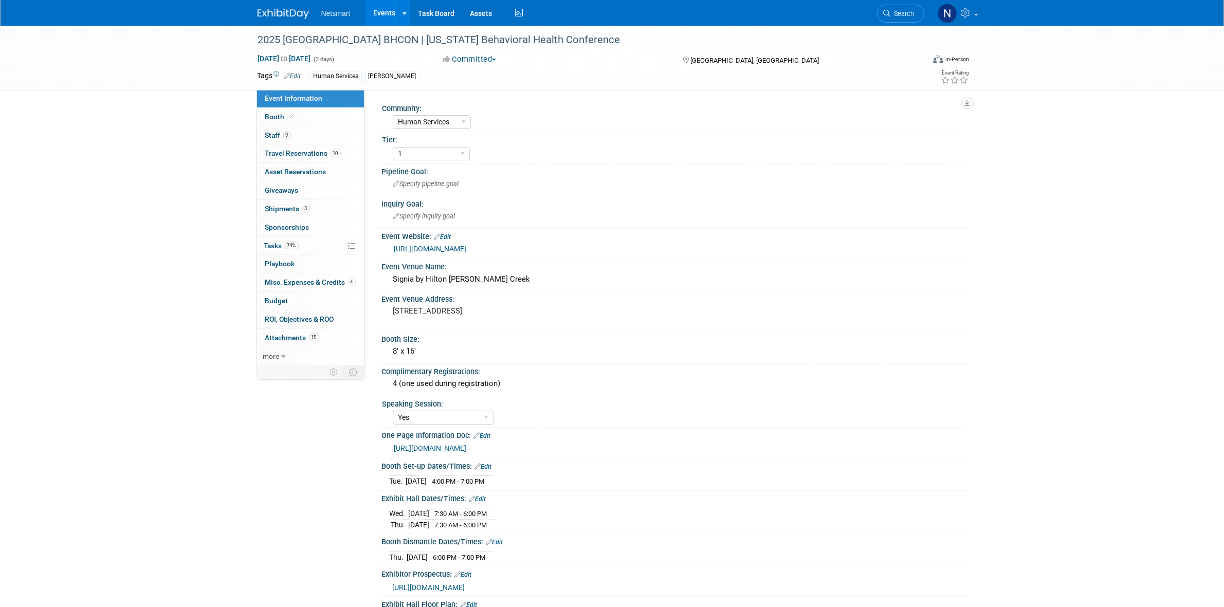
click at [465, 590] on span "https://custom.cvent.com/10B9CD70609B497FB02956F05D0AB845/files/event/b20411387…" at bounding box center [429, 588] width 72 height 8
click at [467, 445] on link "https://ntst.sharepoint.com/:p:/s/HSTradeshowsEvents/EYdzmsVtd6BFub7ccZgXPO8BZA…" at bounding box center [430, 448] width 72 height 8
click at [297, 138] on link "9 Staff 9" at bounding box center [310, 135] width 107 height 18
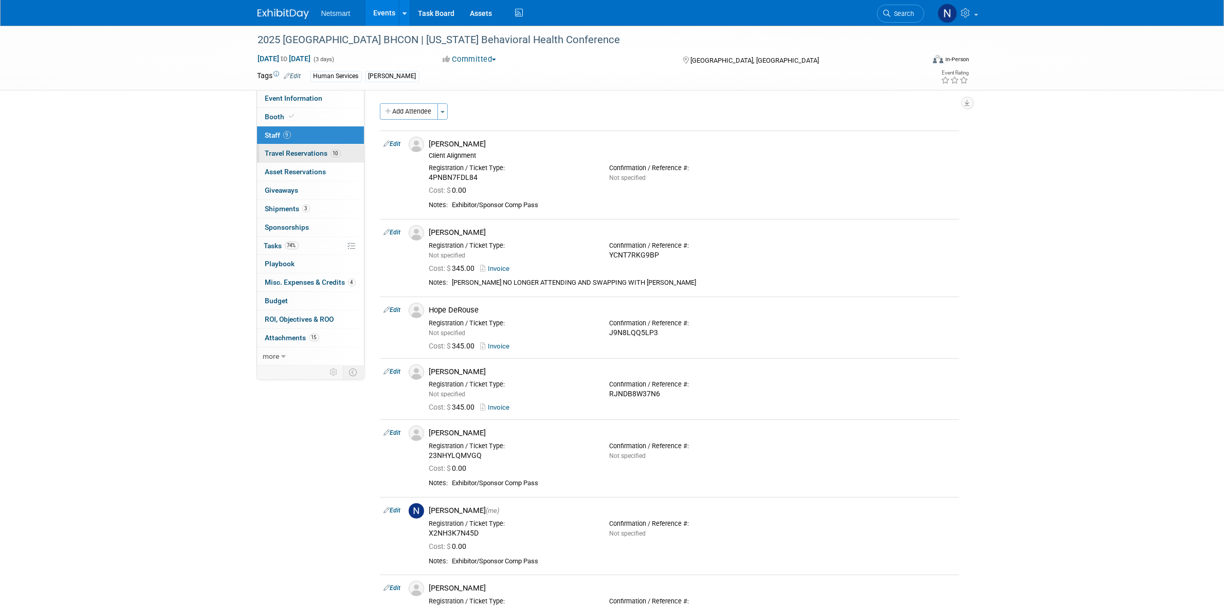
click at [314, 155] on span "Travel Reservations 10" at bounding box center [303, 153] width 76 height 8
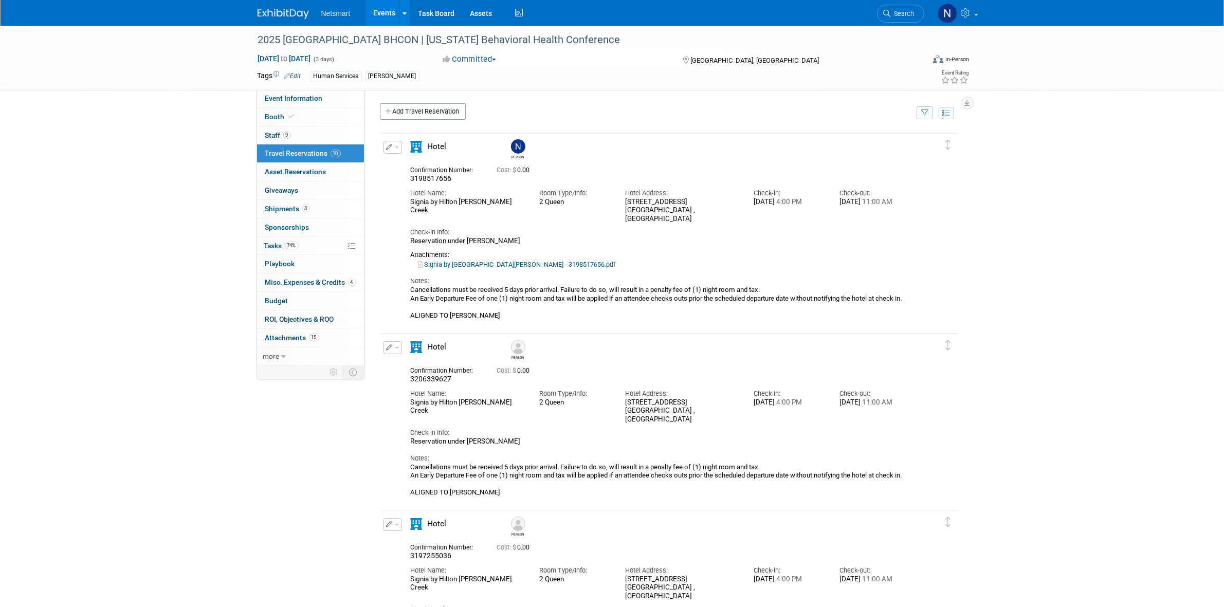
scroll to position [408, 0]
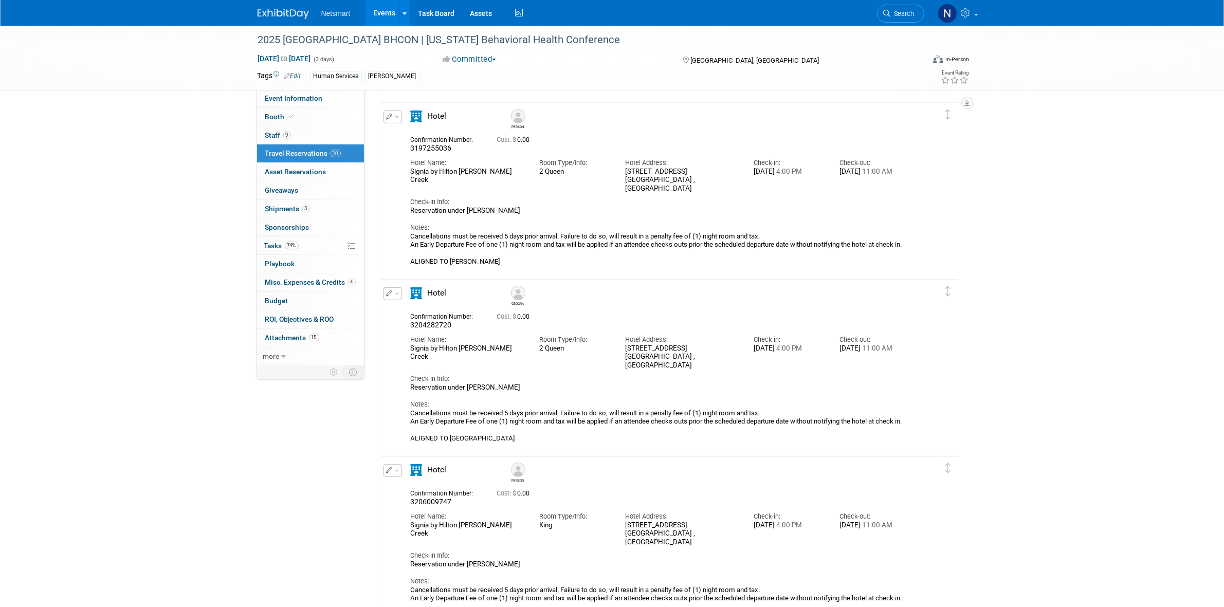
click at [427, 322] on span "3204282720" at bounding box center [431, 325] width 41 height 8
copy span "3204282720"
click at [430, 150] on span "3197255036" at bounding box center [431, 148] width 41 height 8
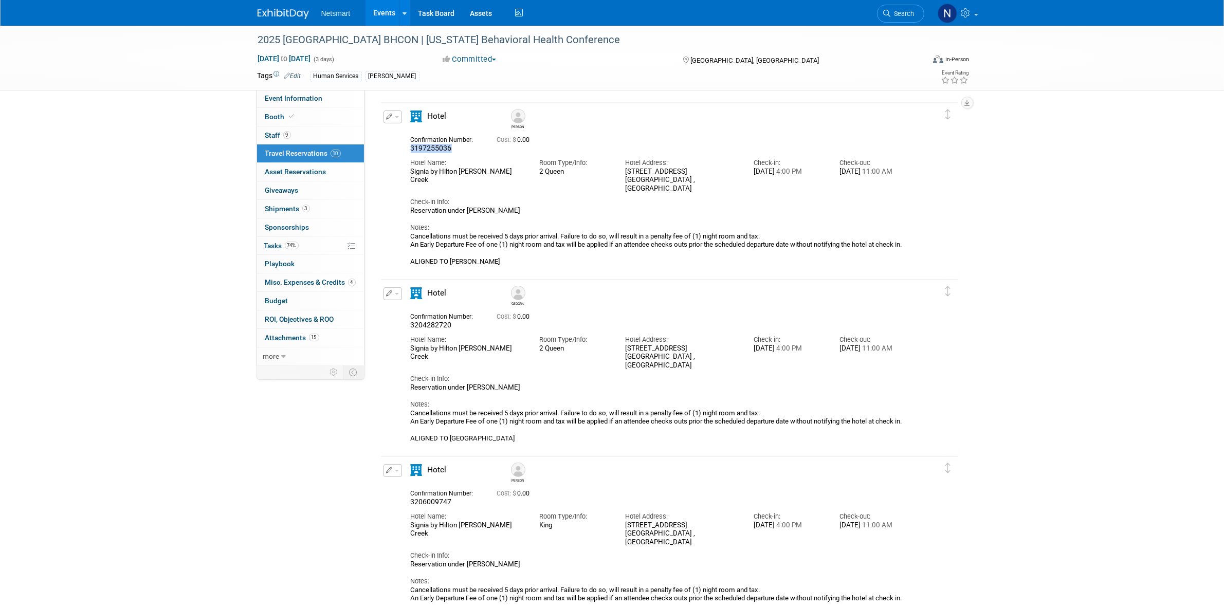
copy span "3197255036"
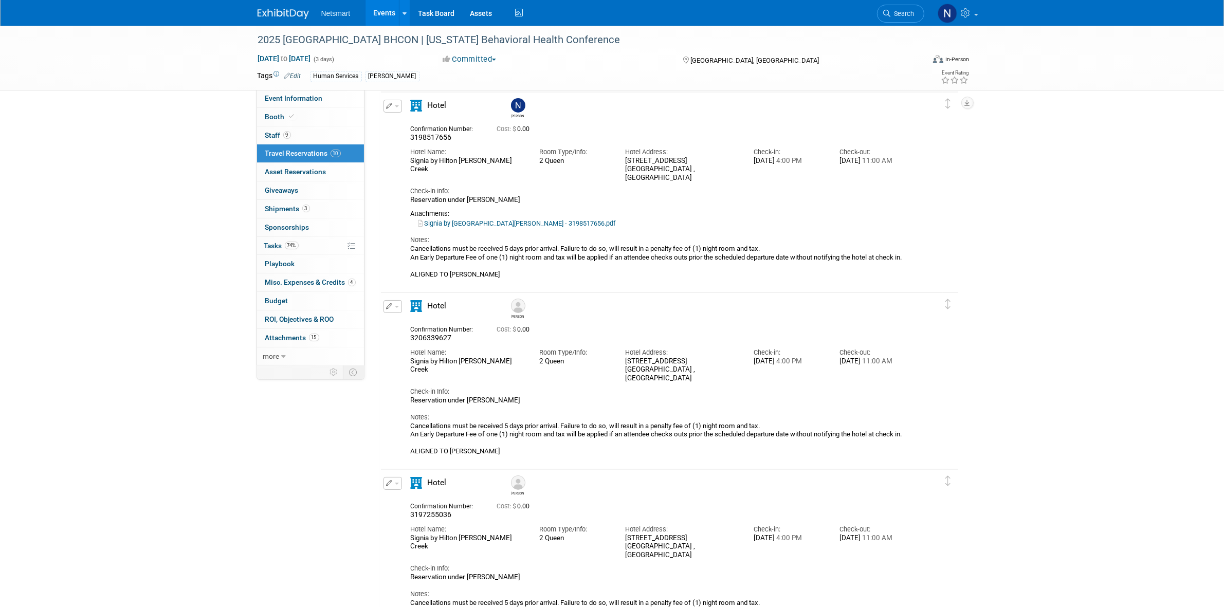
scroll to position [64, 0]
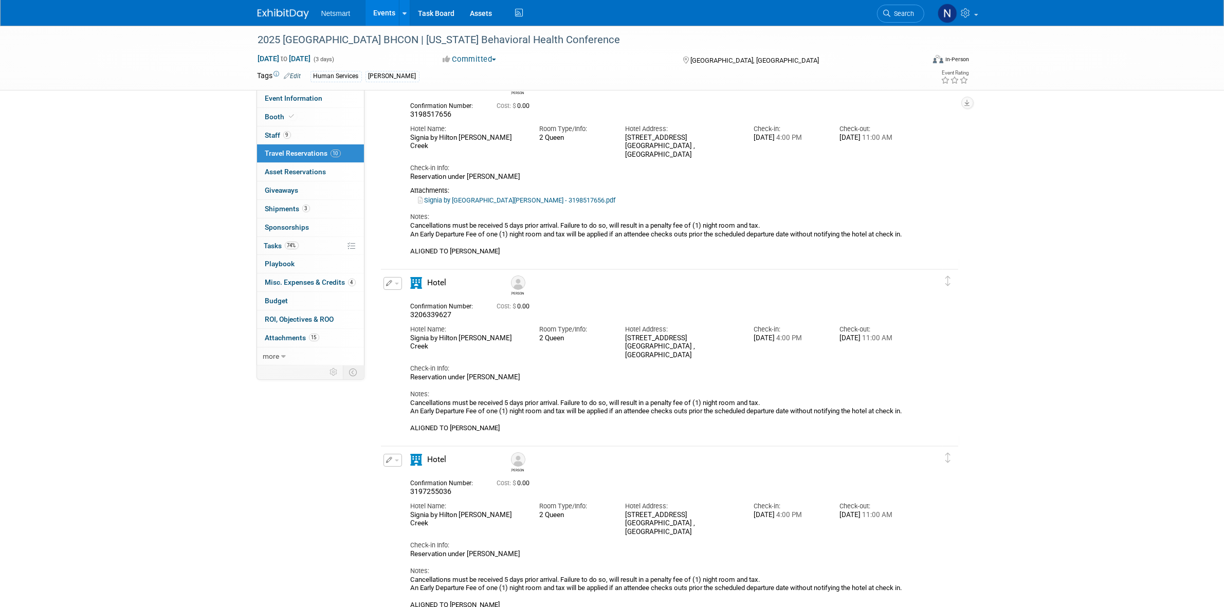
click at [431, 315] on span "3206339627" at bounding box center [431, 315] width 41 height 8
copy span "3206339627"
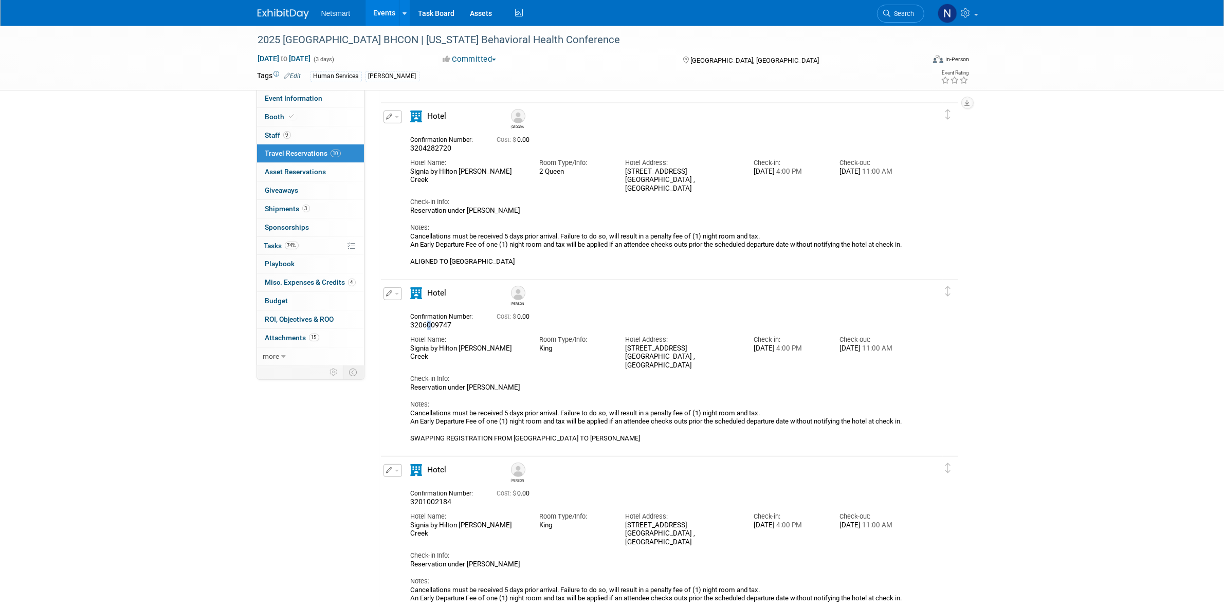
click at [428, 325] on span "3206009747" at bounding box center [431, 325] width 41 height 8
click at [428, 326] on span "3206009747" at bounding box center [431, 325] width 41 height 8
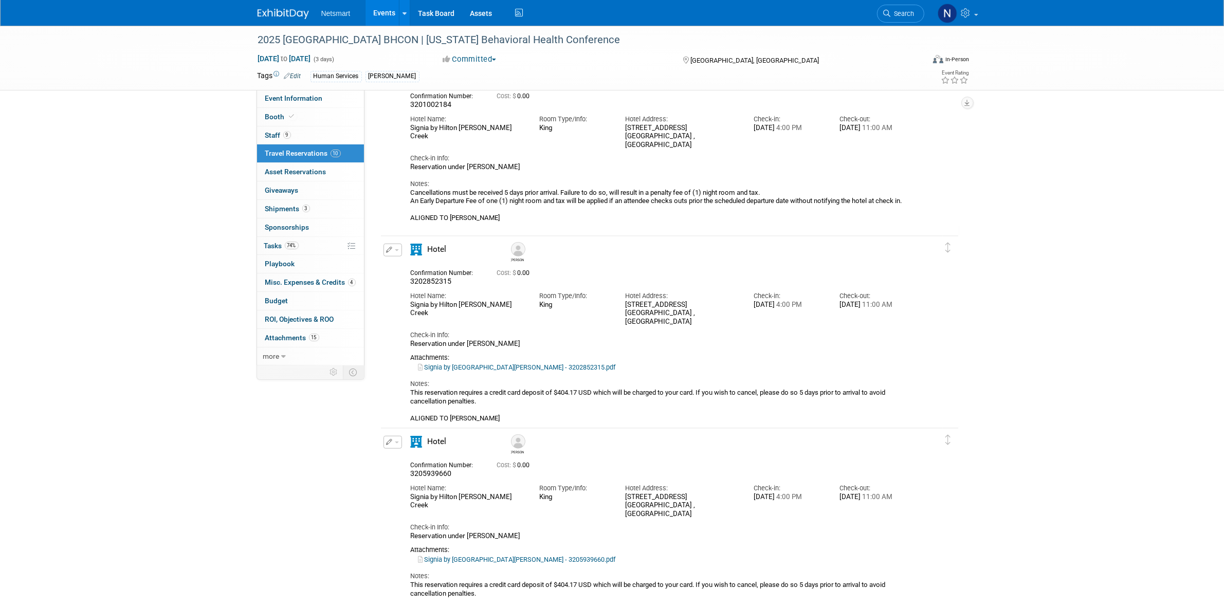
scroll to position [1003, 0]
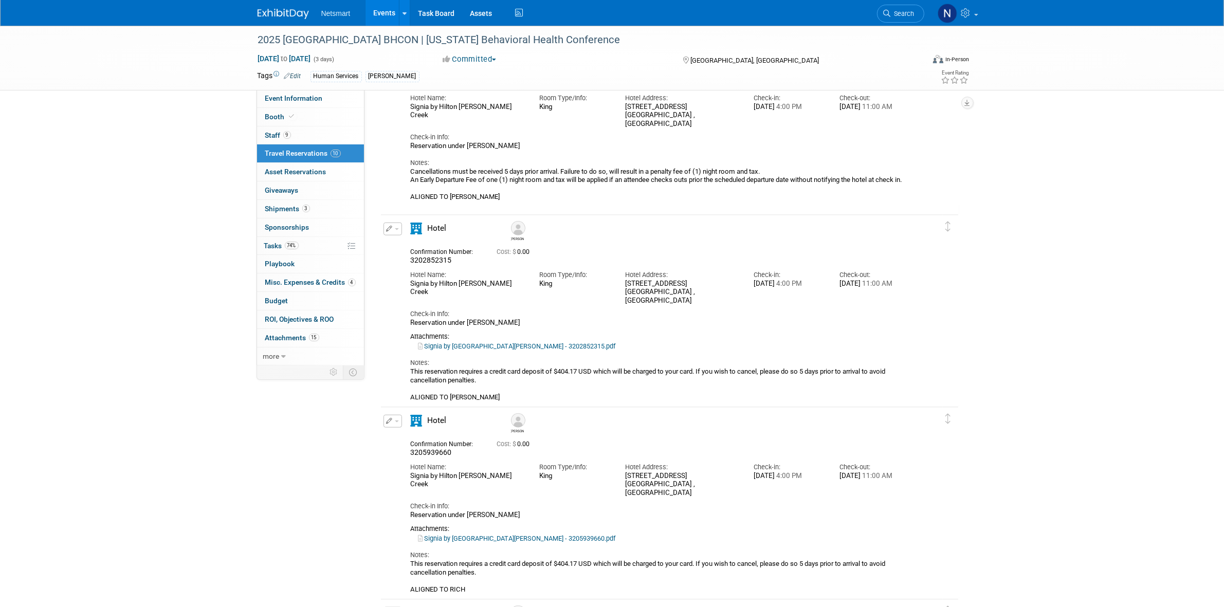
click at [434, 264] on span "3202852315" at bounding box center [431, 260] width 41 height 8
copy span "3202852315"
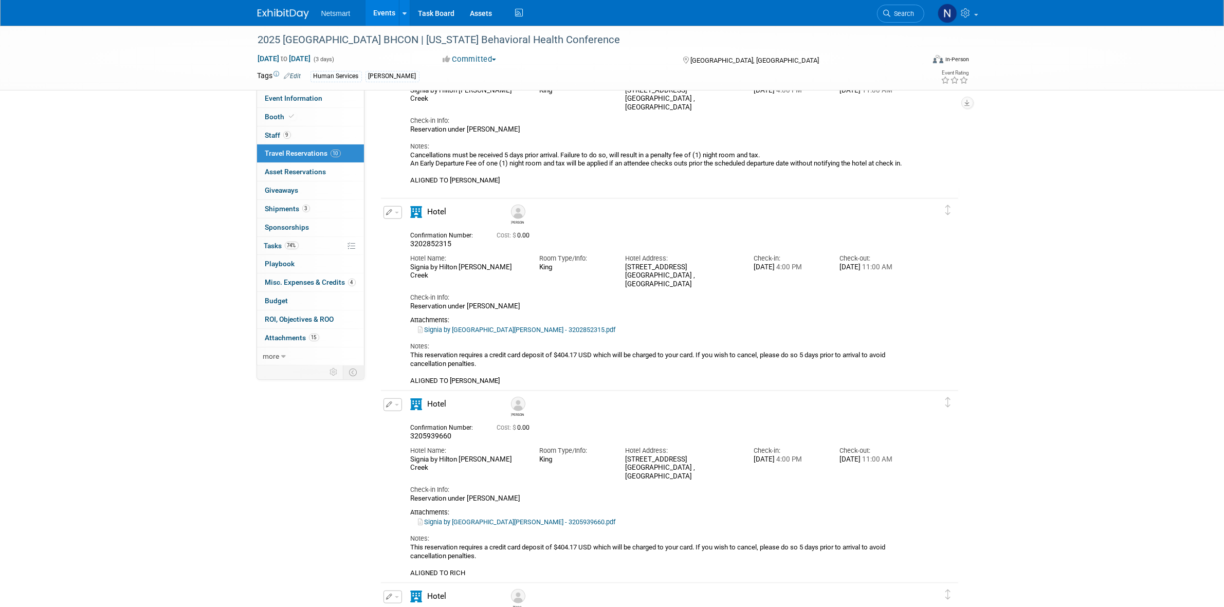
scroll to position [1067, 0]
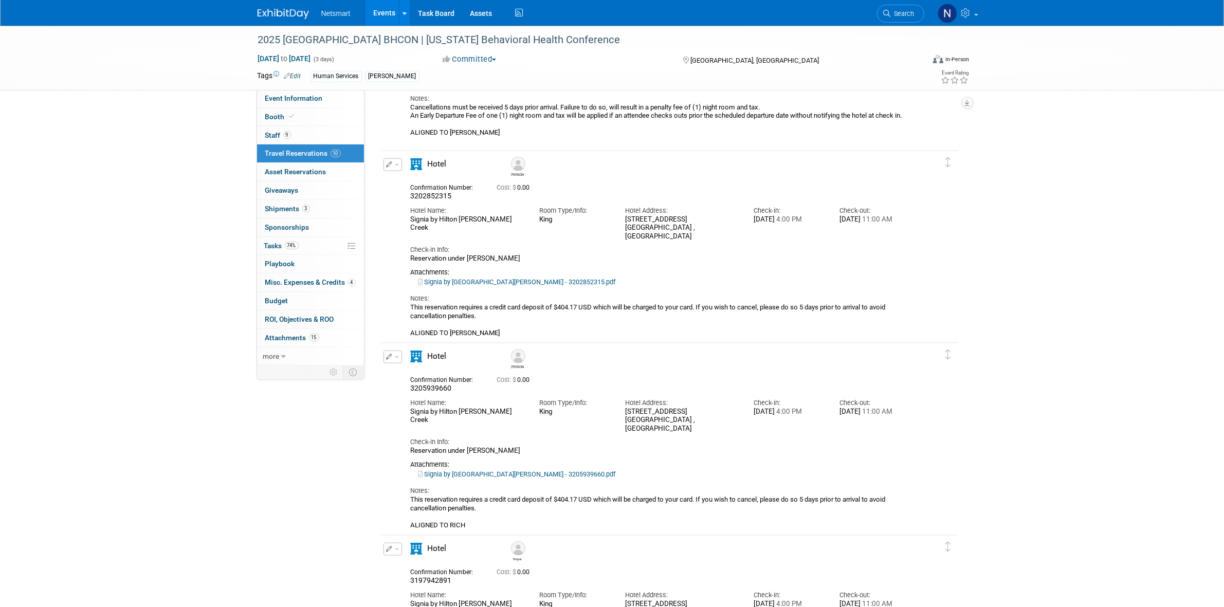
click at [425, 389] on span "3205939660" at bounding box center [431, 388] width 41 height 8
copy span "3205939660"
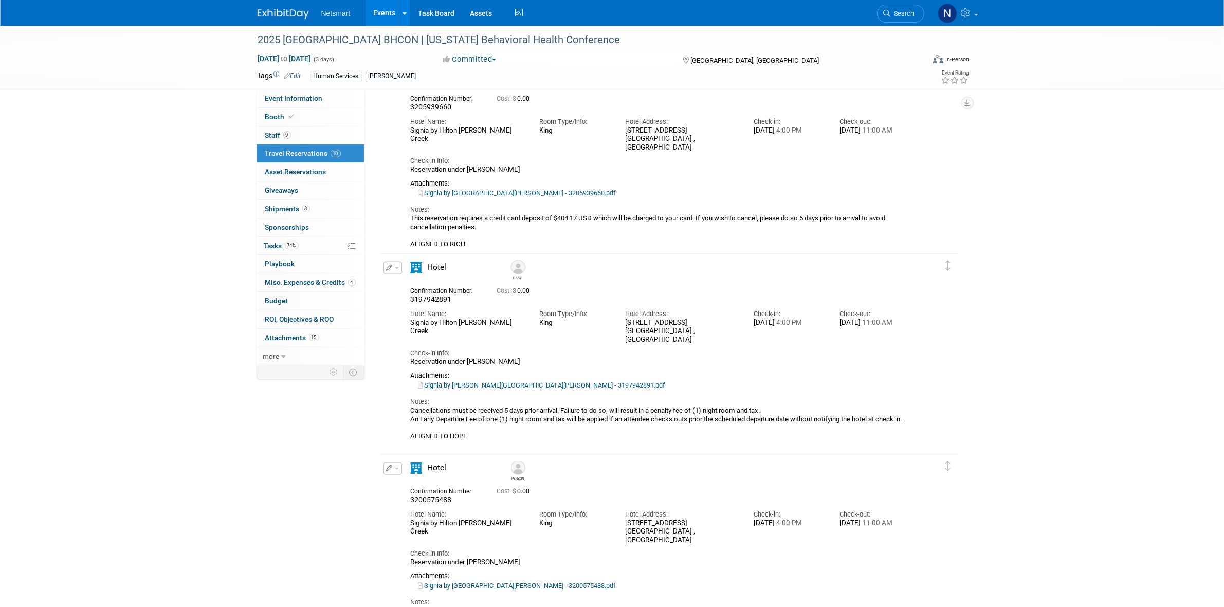
scroll to position [1389, 0]
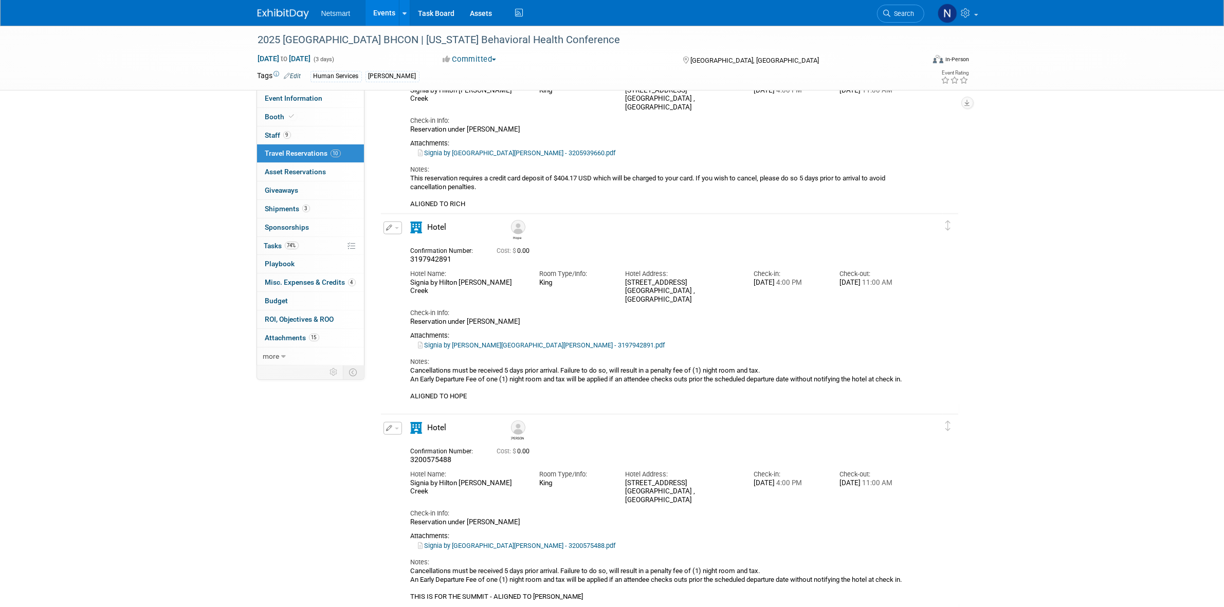
click at [431, 256] on span "3197942891" at bounding box center [431, 259] width 41 height 8
copy span "3197942891"
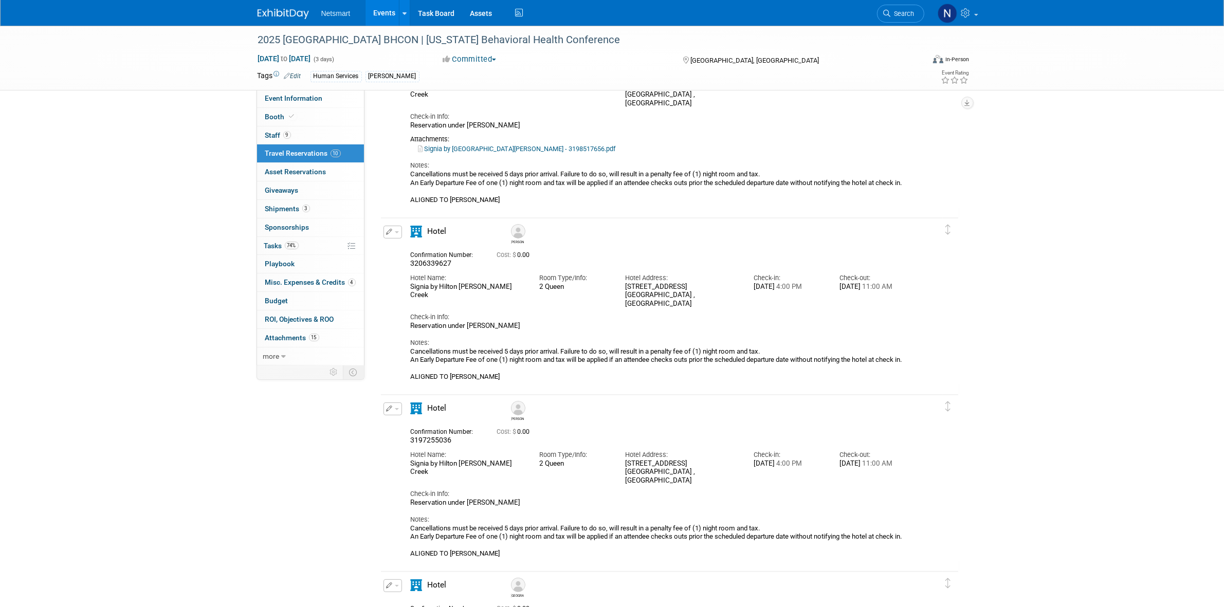
scroll to position [0, 0]
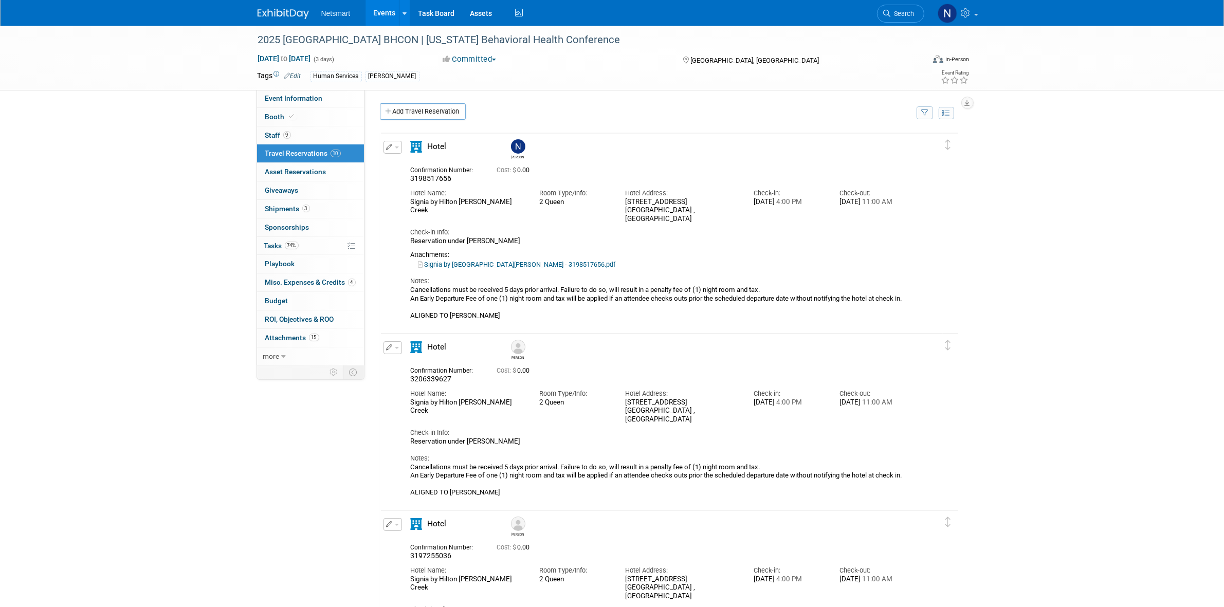
click at [437, 178] on span "3198517656" at bounding box center [431, 178] width 41 height 8
copy span "3198517656"
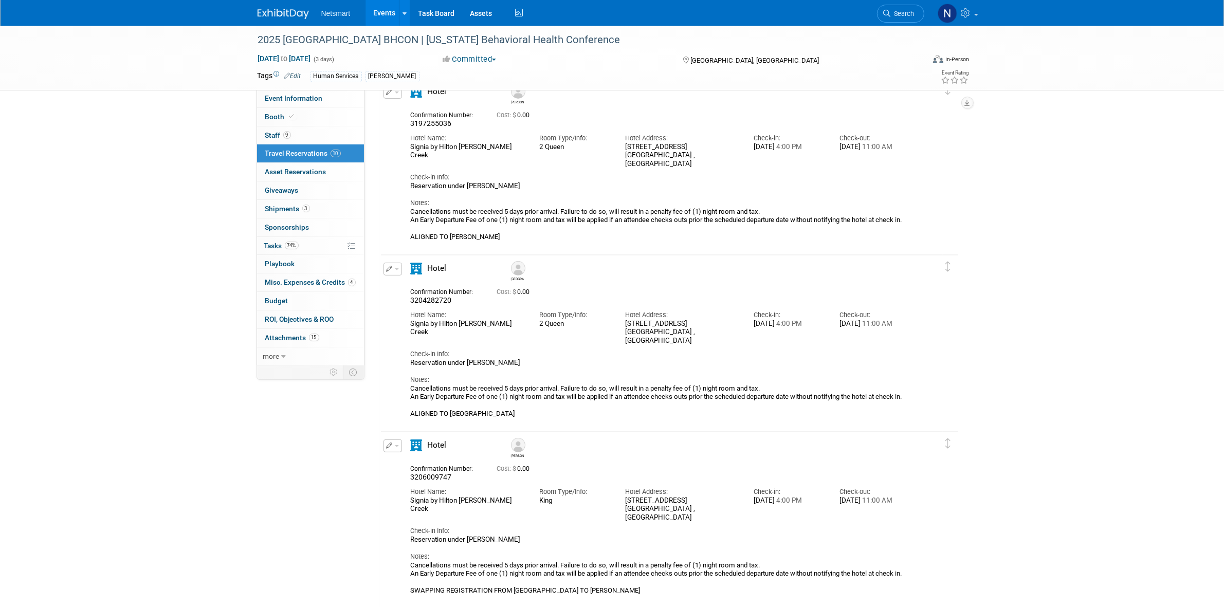
scroll to position [450, 0]
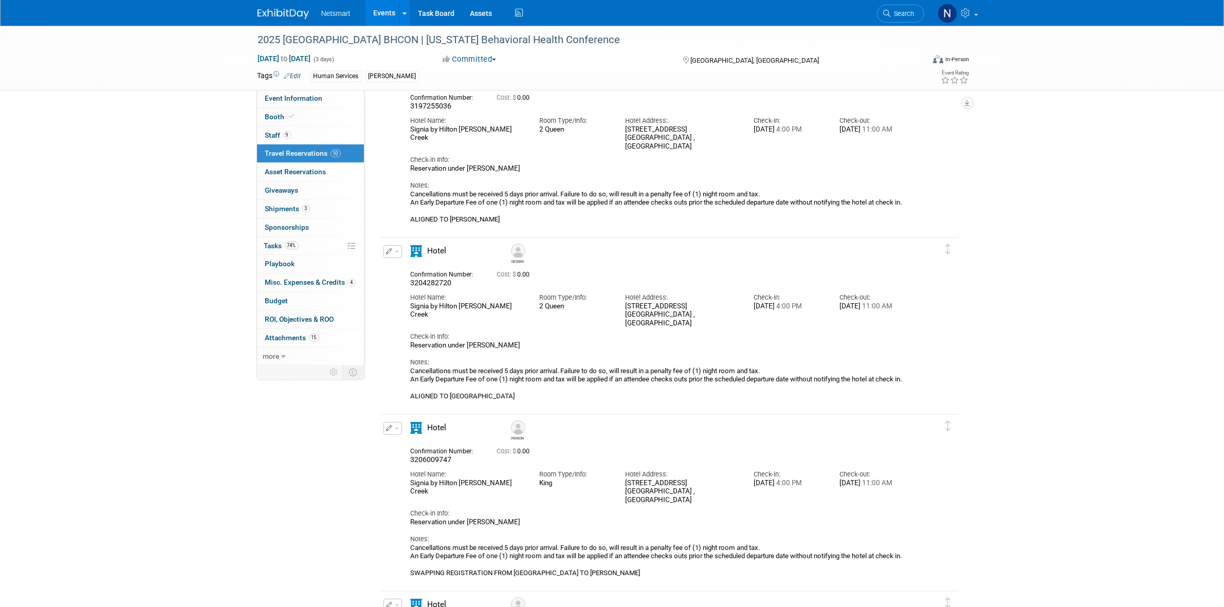
click at [450, 283] on span "3204282720" at bounding box center [431, 283] width 41 height 8
click at [451, 284] on div "3204282720" at bounding box center [446, 283] width 71 height 9
click at [450, 284] on span "3204282720" at bounding box center [431, 283] width 41 height 8
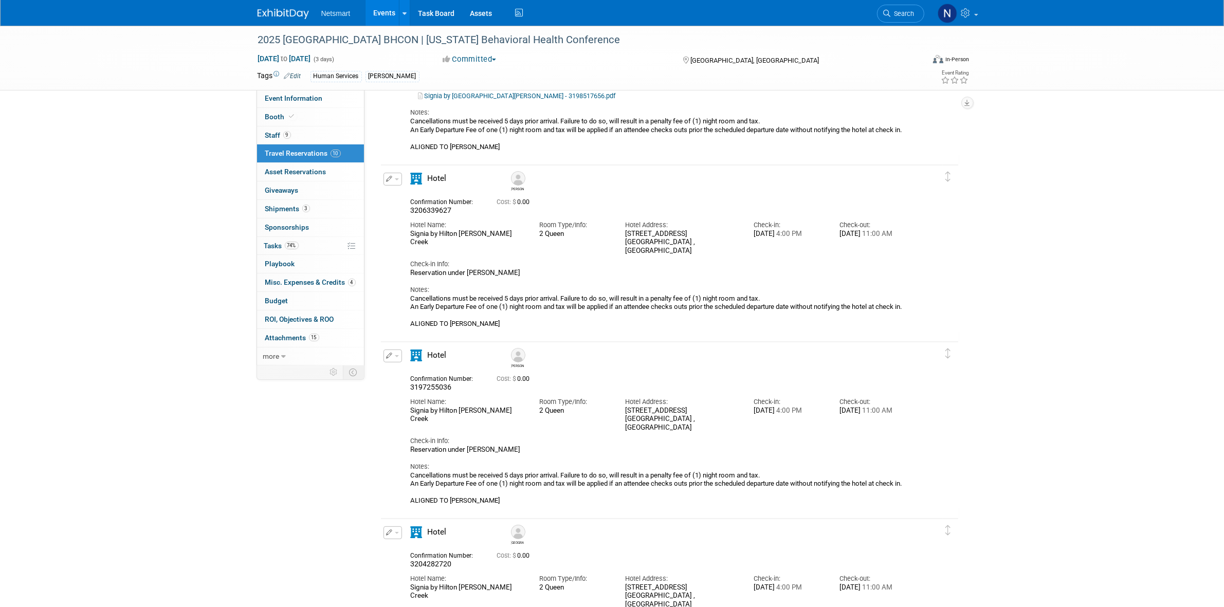
scroll to position [129, 0]
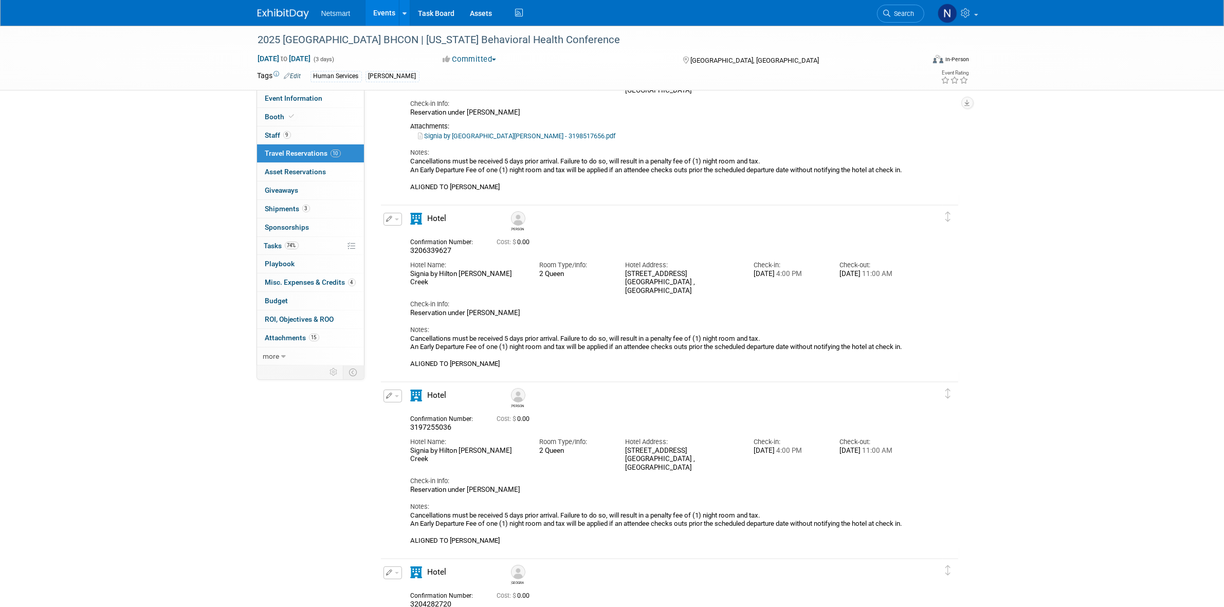
click at [456, 250] on div "3206339627" at bounding box center [446, 250] width 71 height 9
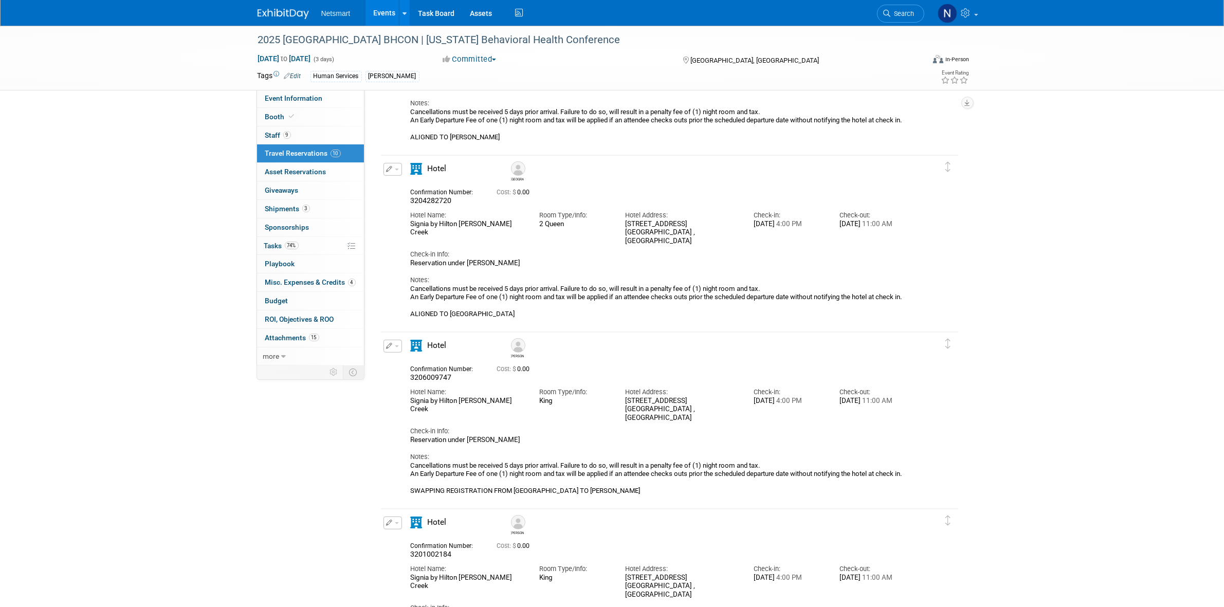
scroll to position [578, 0]
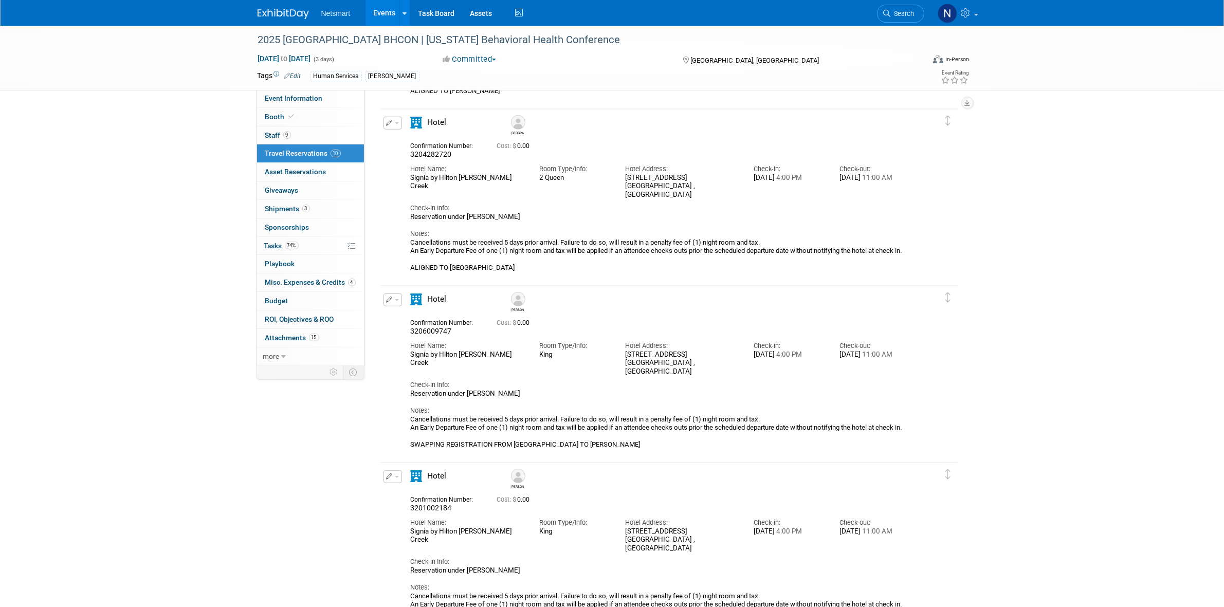
click at [635, 304] on div "Brett" at bounding box center [699, 300] width 386 height 23
click at [997, 360] on div "2025 FL BHCON | Florida Behavioral Health Conference Aug 20, 2025 to Aug 22, 20…" at bounding box center [612, 446] width 1224 height 1998
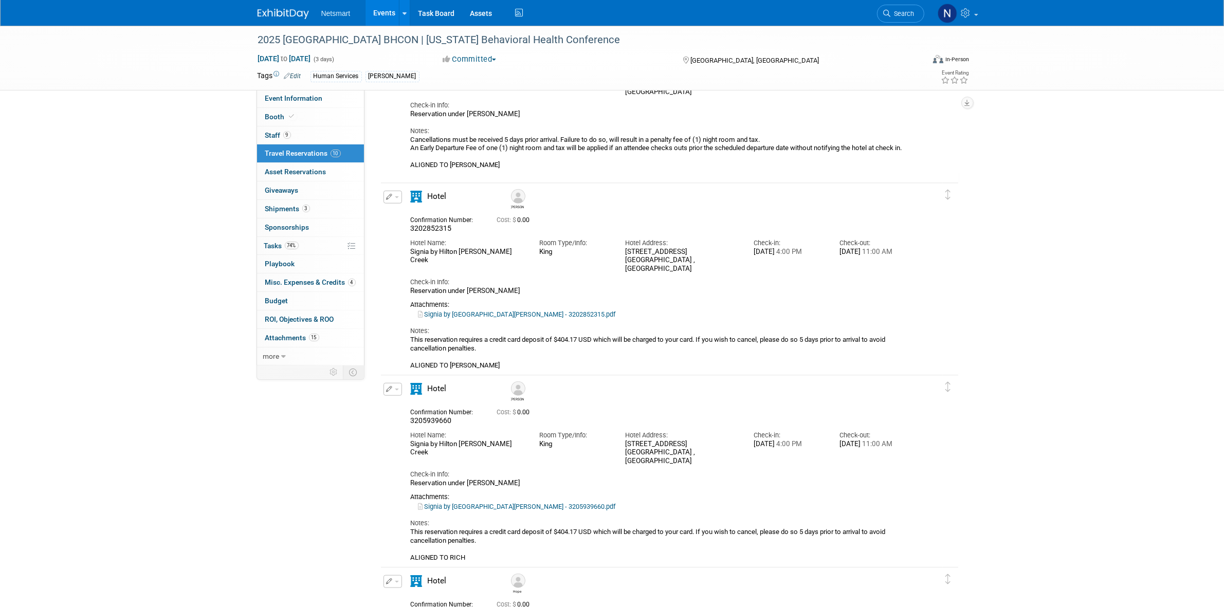
scroll to position [1003, 0]
